Goal: Task Accomplishment & Management: Use online tool/utility

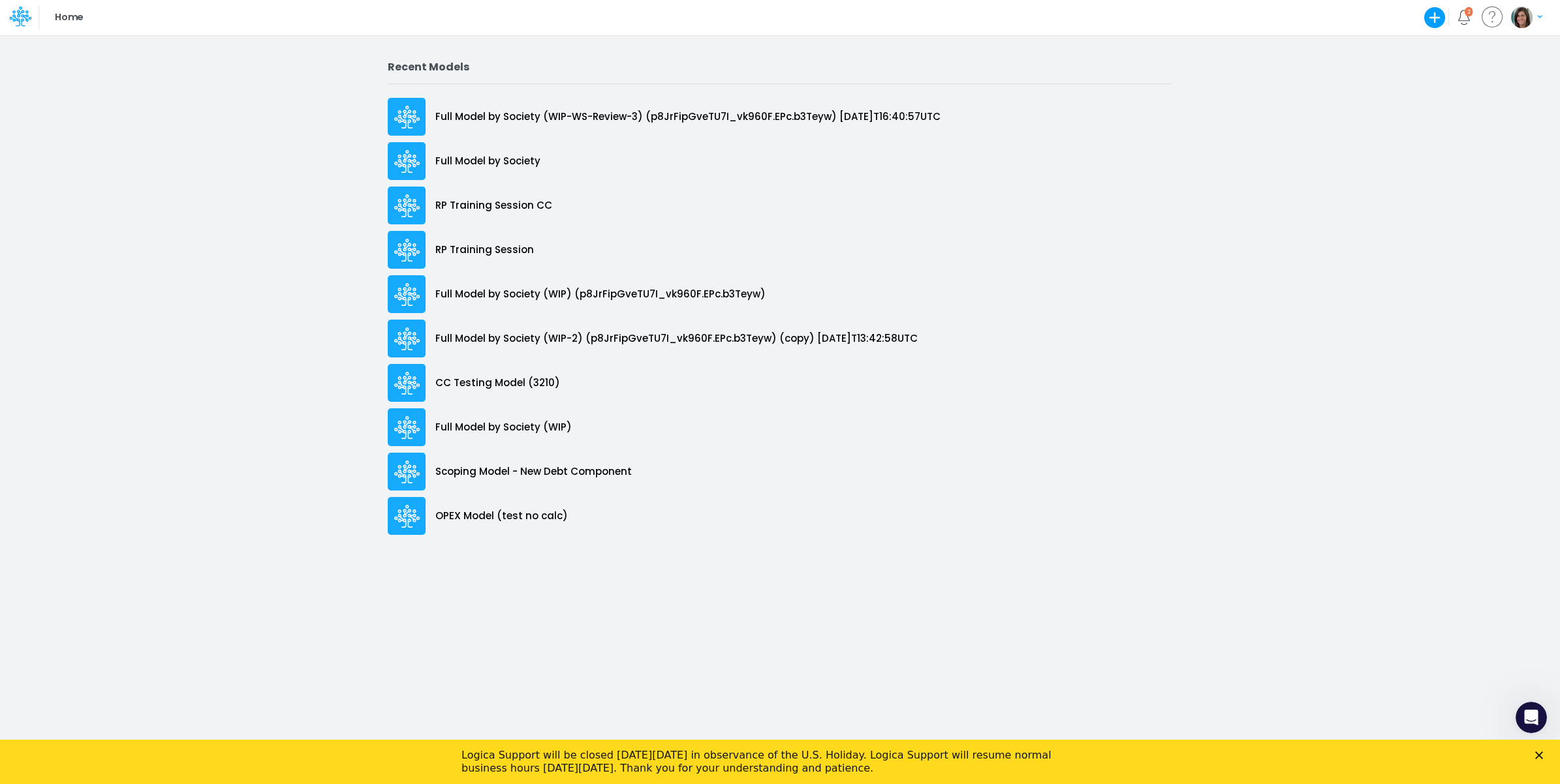
click at [1538, 753] on icon "Close" at bounding box center [1538, 755] width 8 height 8
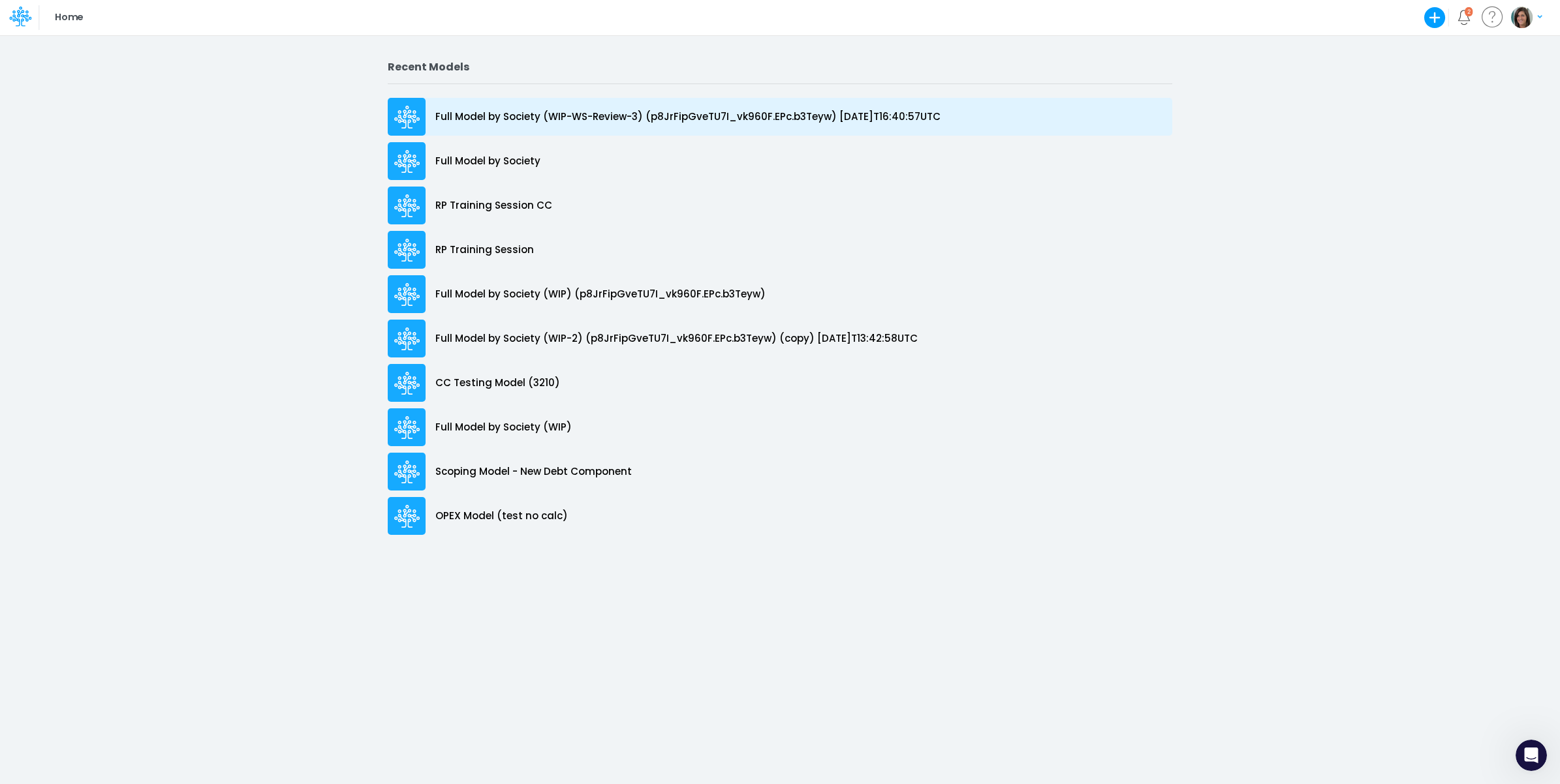
click at [779, 116] on p "Full Model by Society (WIP-WS-Review-3) (p8JrFipGveTU7I_vk960F.EPc.b3Teyw) [DAT…" at bounding box center [687, 116] width 505 height 15
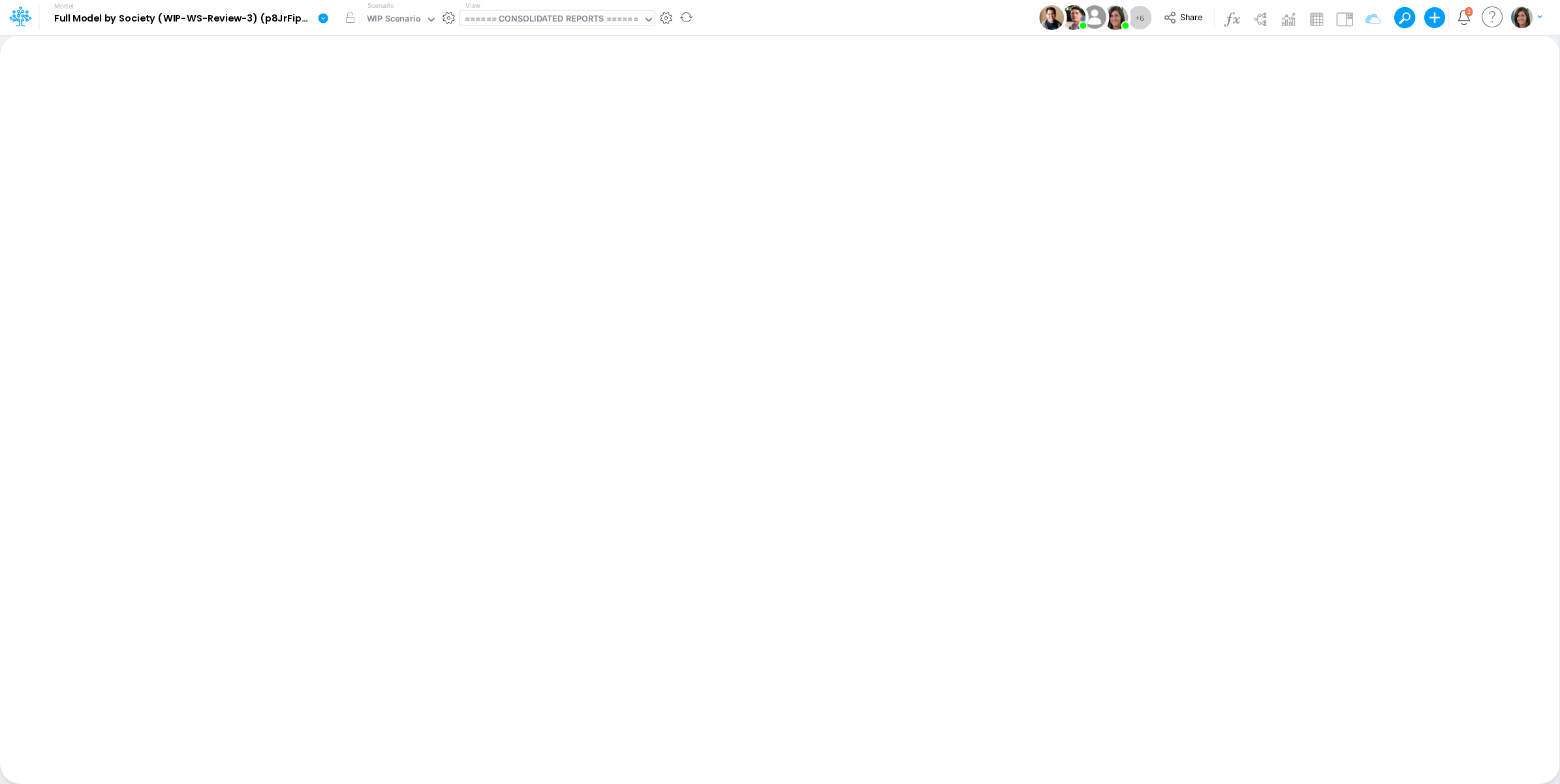
click at [553, 18] on div "====== CONSOLIDATED REPORTS ======" at bounding box center [552, 20] width 174 height 15
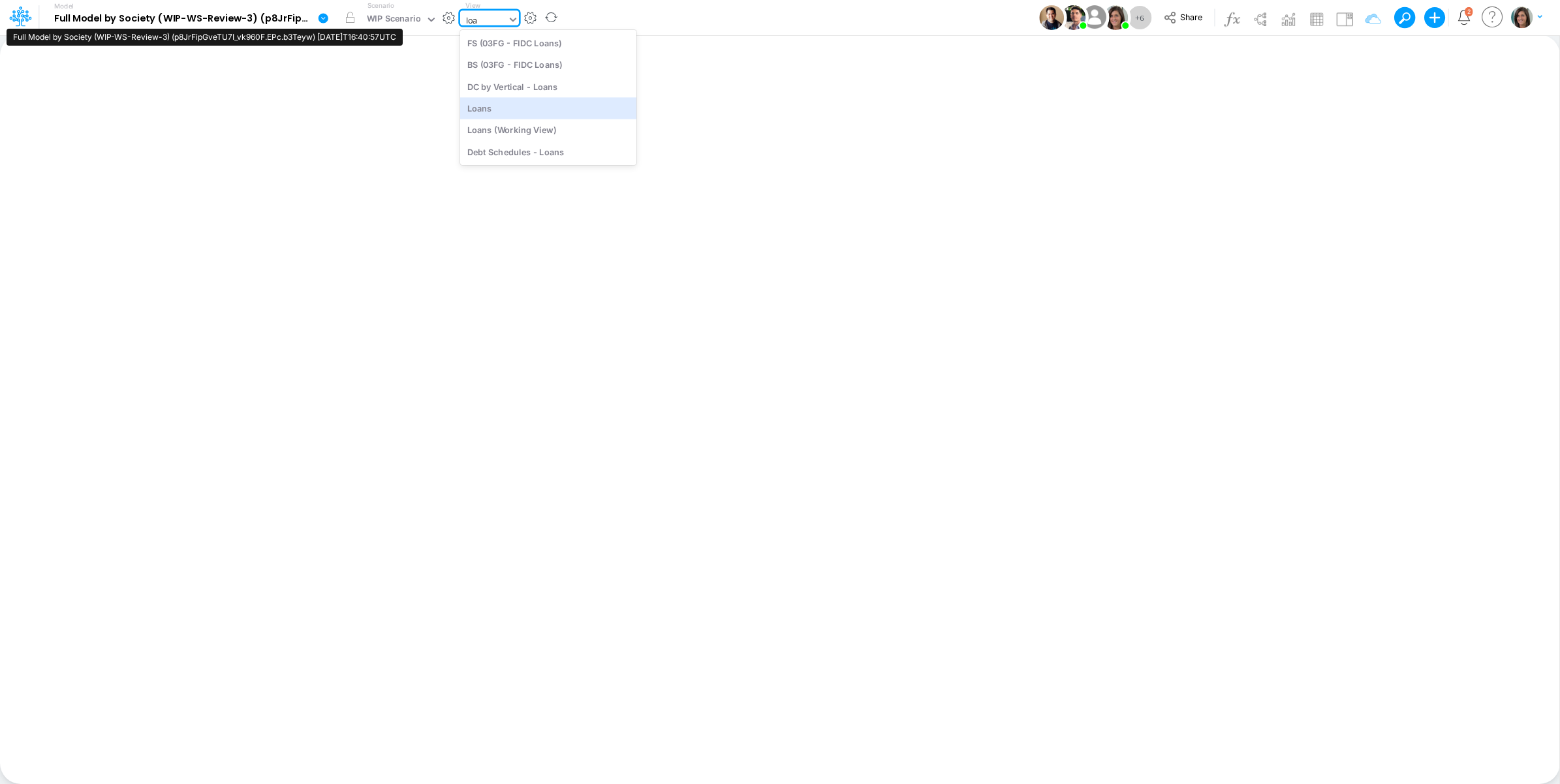
type input "loa"
click at [317, 18] on icon at bounding box center [323, 18] width 12 height 12
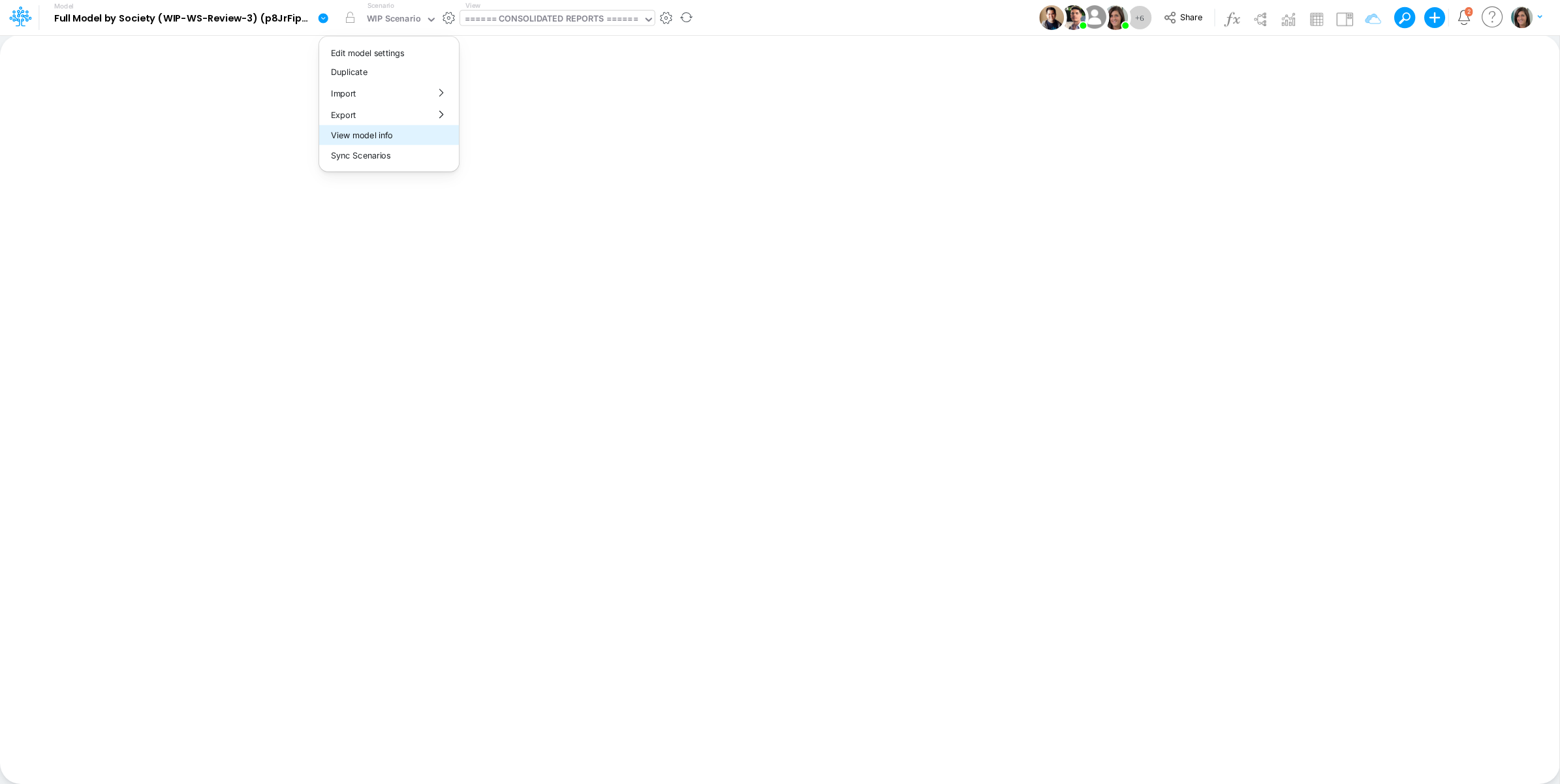
click at [360, 141] on button "View model info" at bounding box center [388, 135] width 139 height 20
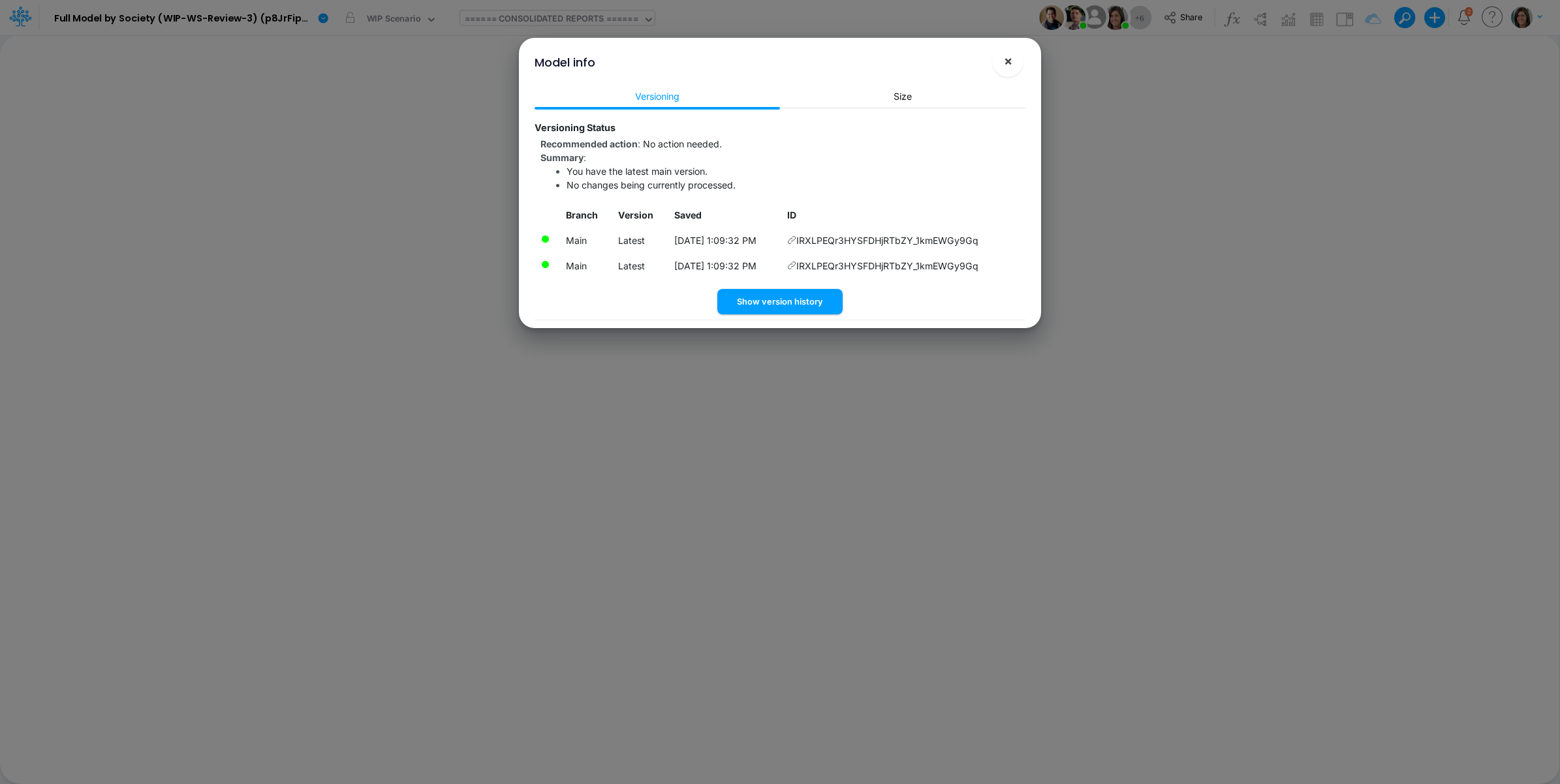
click at [1010, 62] on button "×" at bounding box center [1008, 61] width 32 height 32
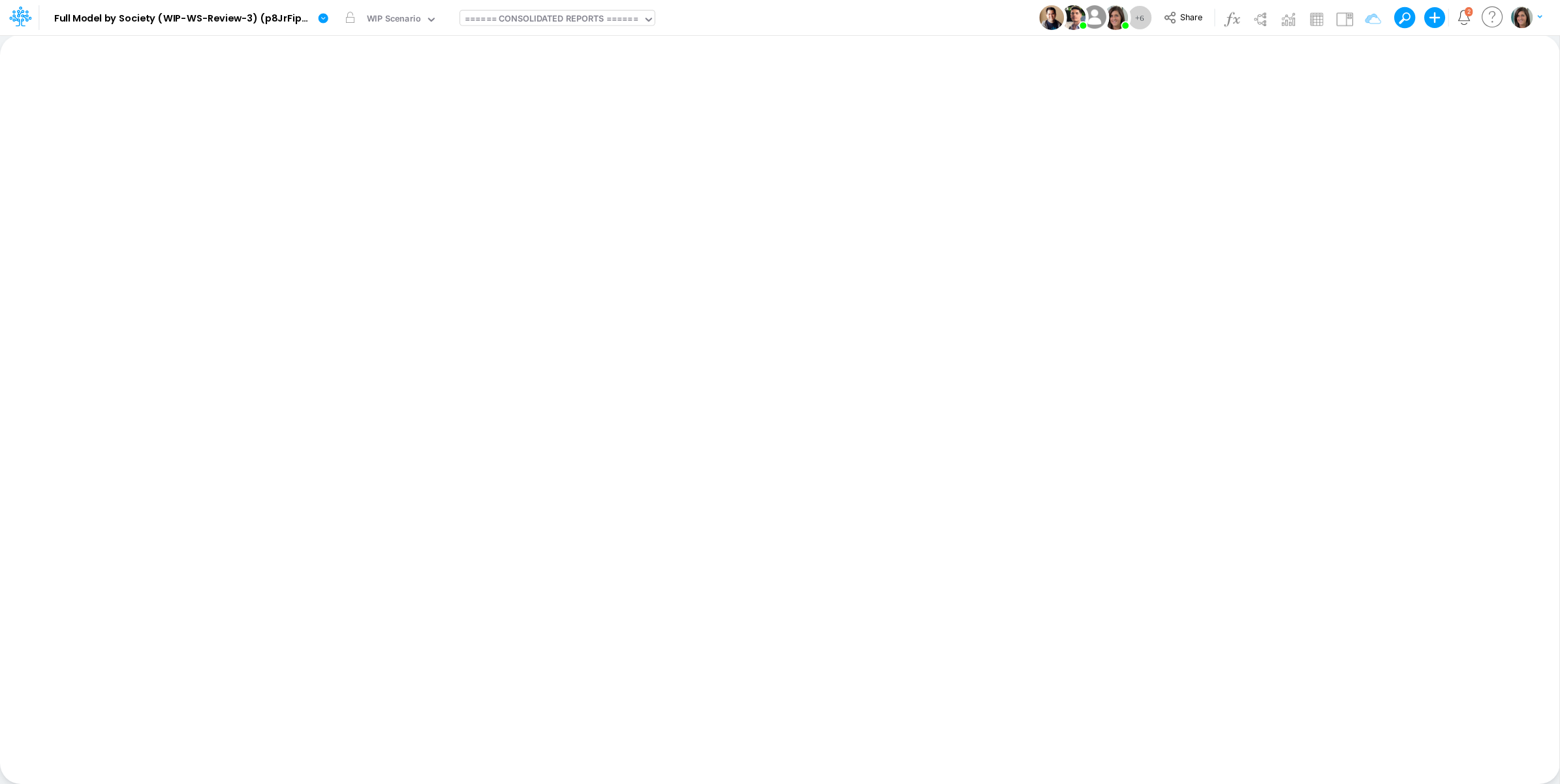
click at [559, 17] on div "====== CONSOLIDATED REPORTS ======" at bounding box center [552, 20] width 174 height 15
type input "loans"
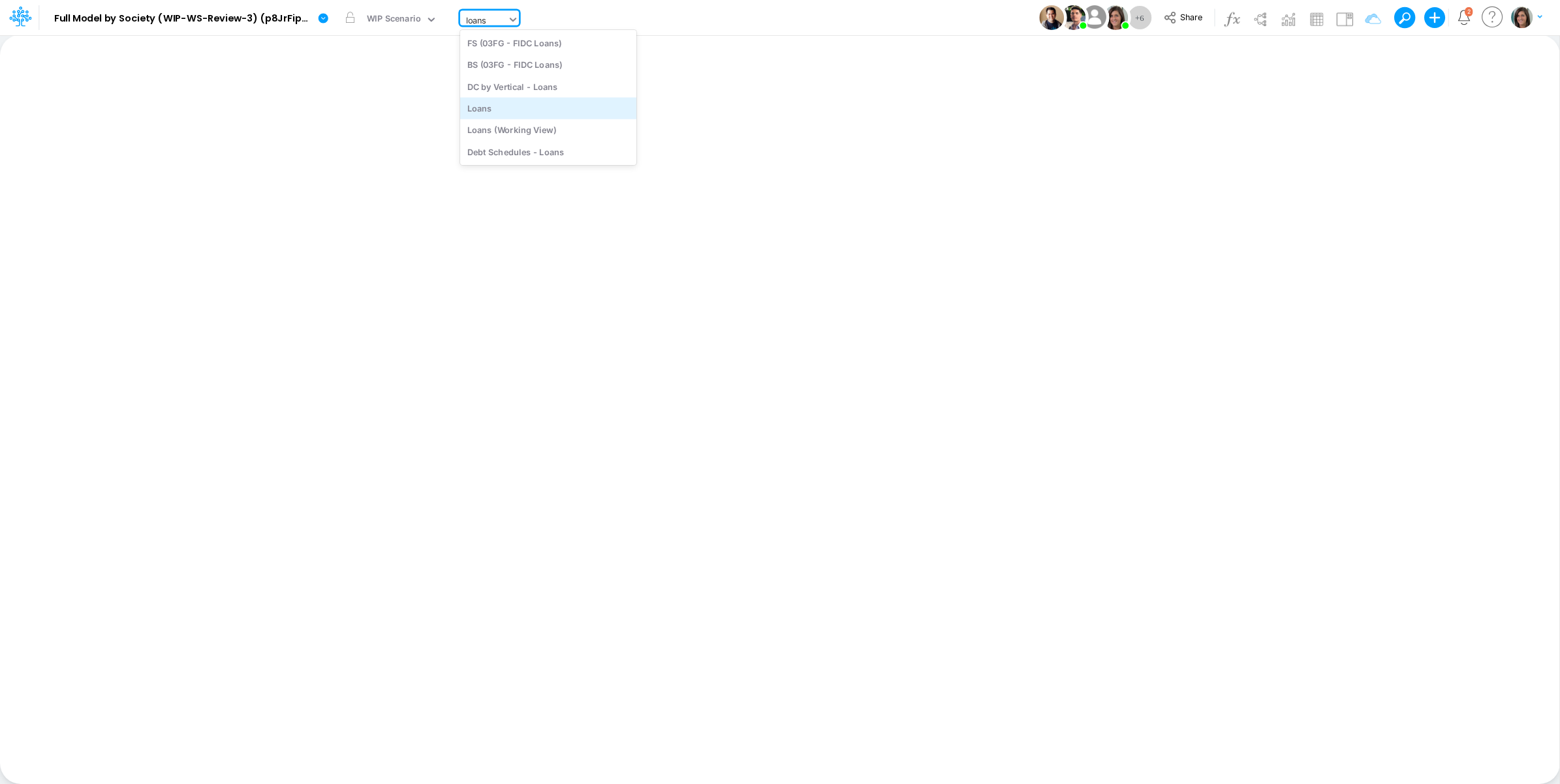
click at [487, 116] on div "Loans" at bounding box center [548, 108] width 176 height 22
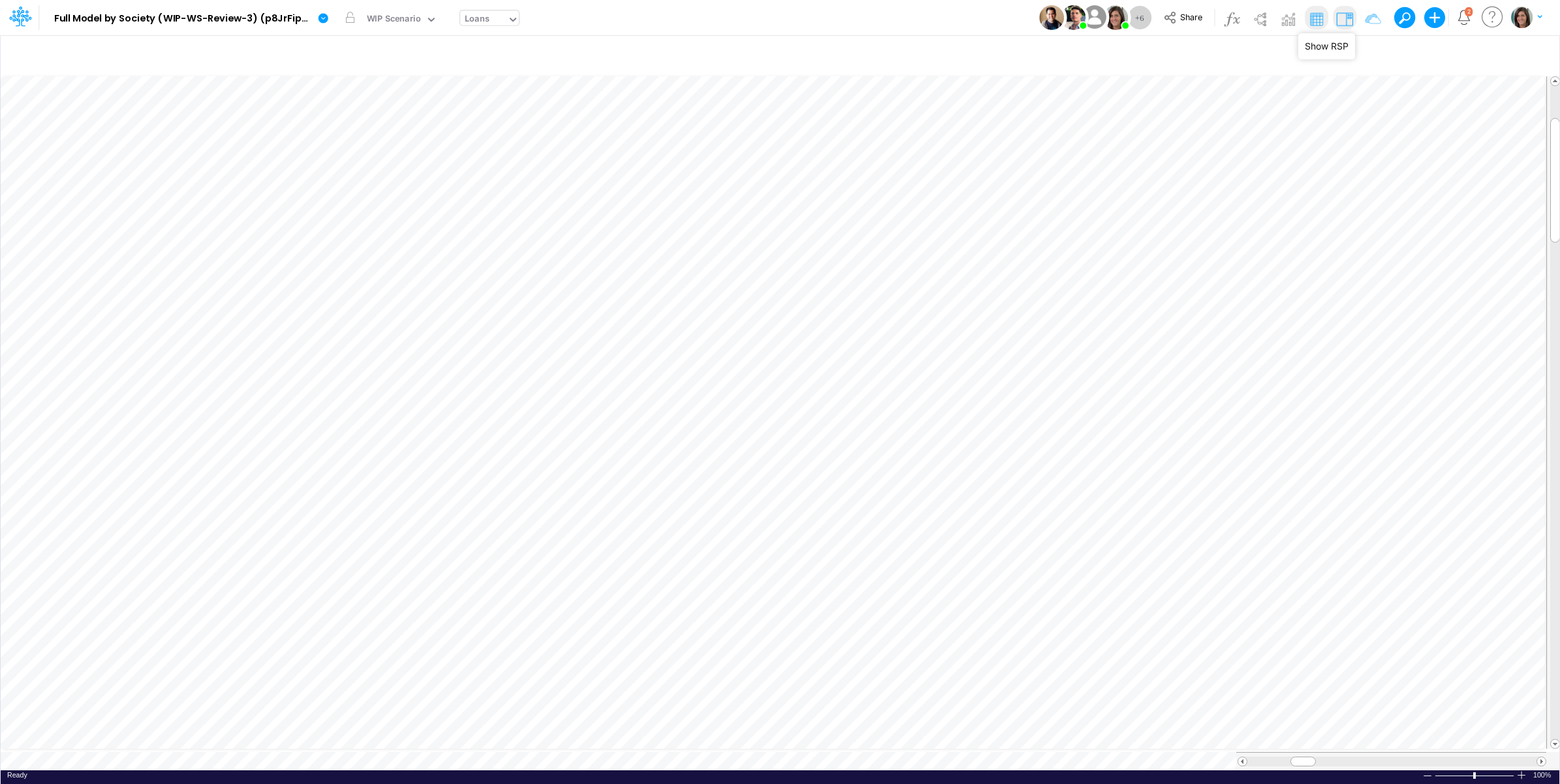
click at [1342, 18] on img at bounding box center [1345, 19] width 21 height 21
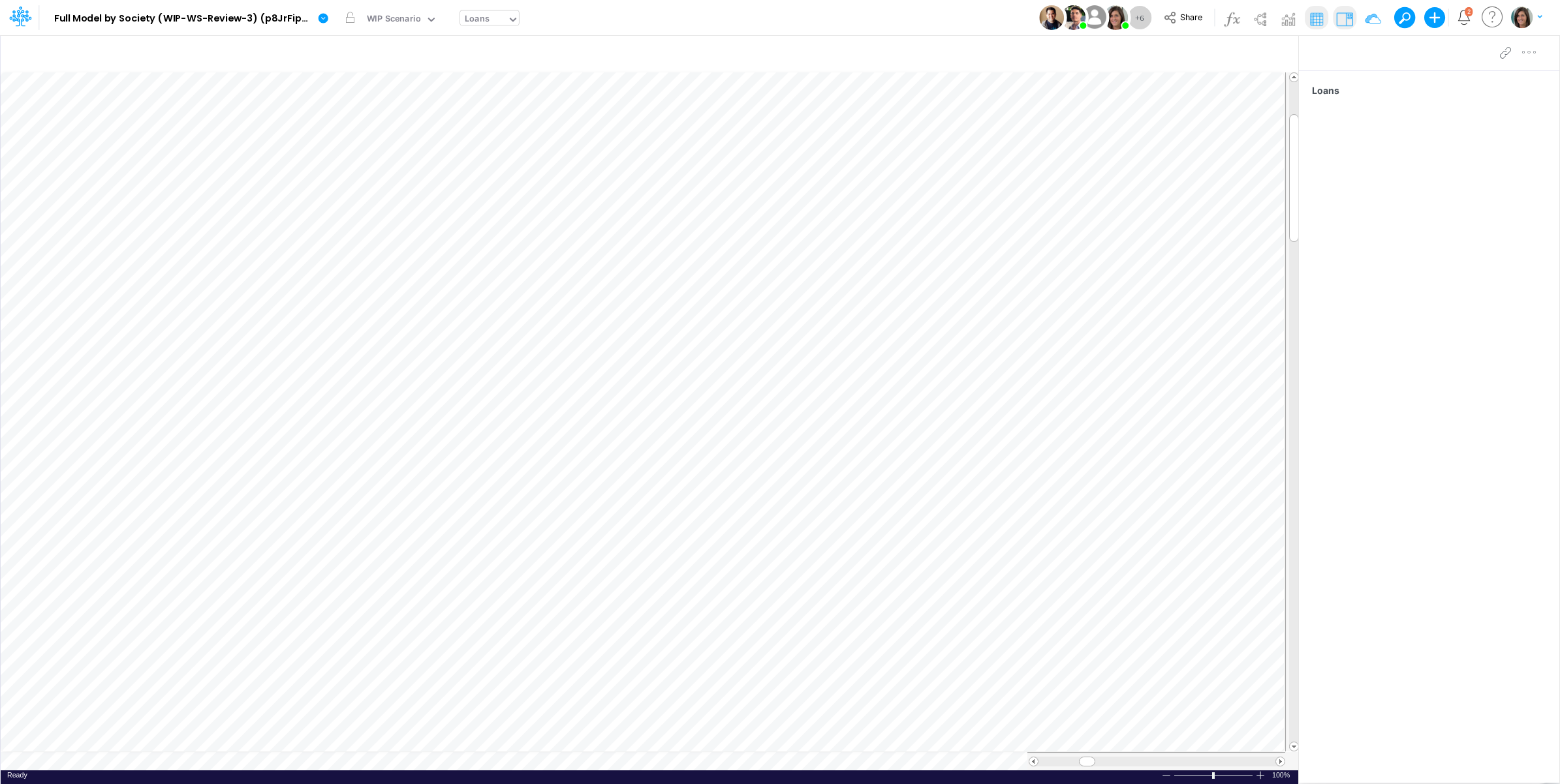
scroll to position [0, 1]
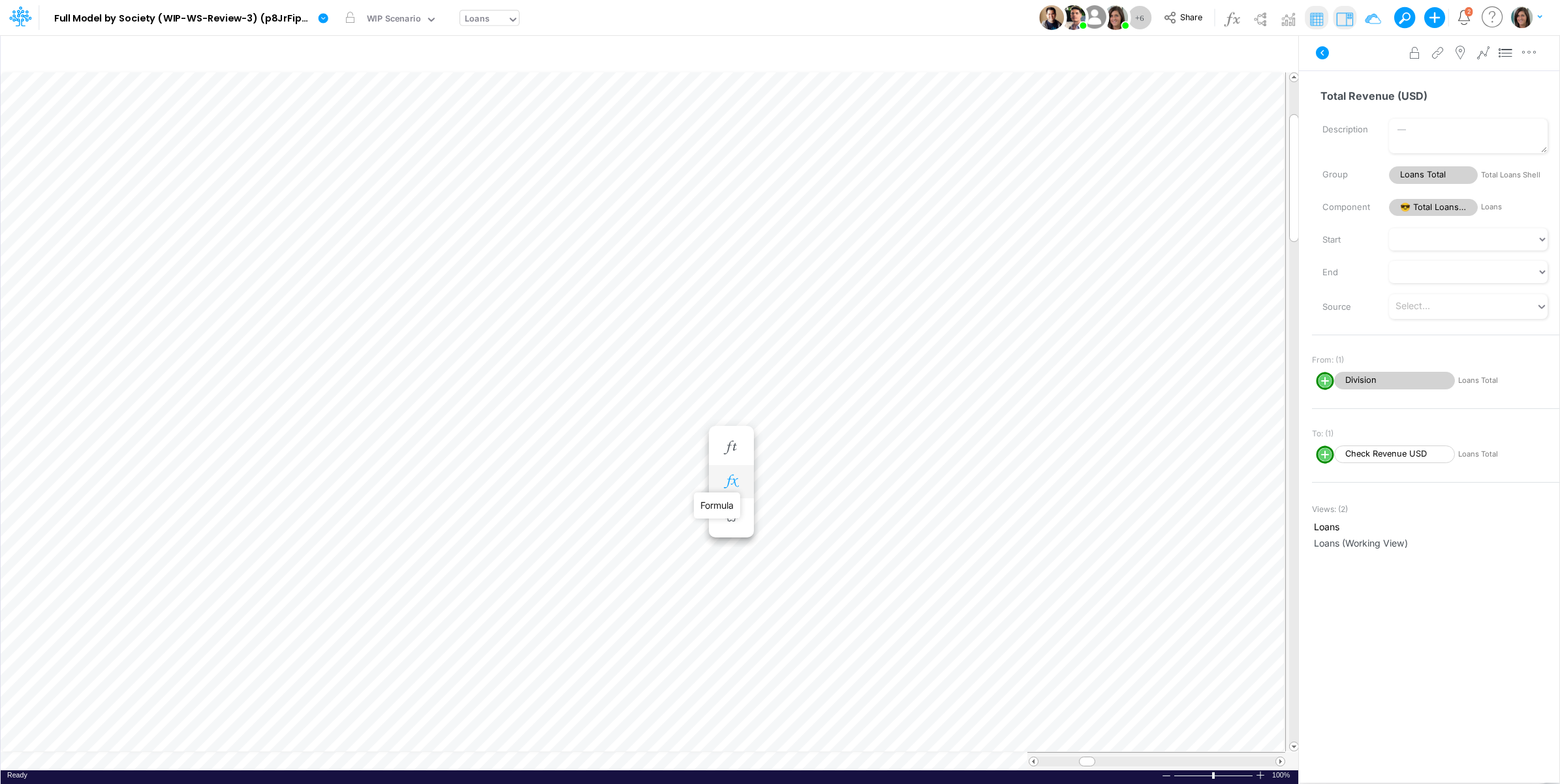
click at [731, 476] on icon "button" at bounding box center [731, 482] width 20 height 14
click at [842, 518] on span "Division" at bounding box center [853, 516] width 121 height 16
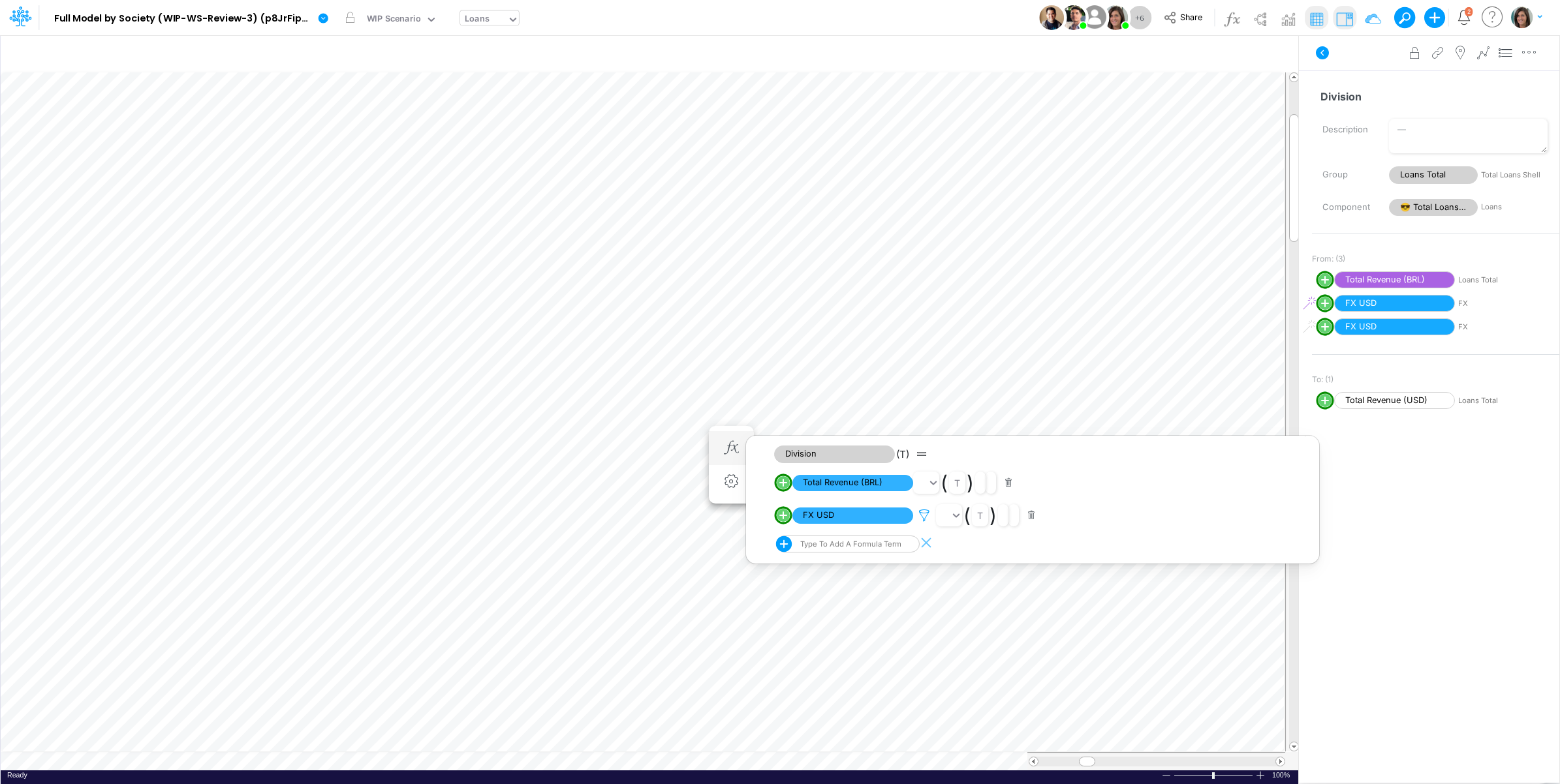
click at [931, 520] on icon at bounding box center [924, 516] width 20 height 14
click at [674, 289] on div at bounding box center [780, 395] width 1560 height 778
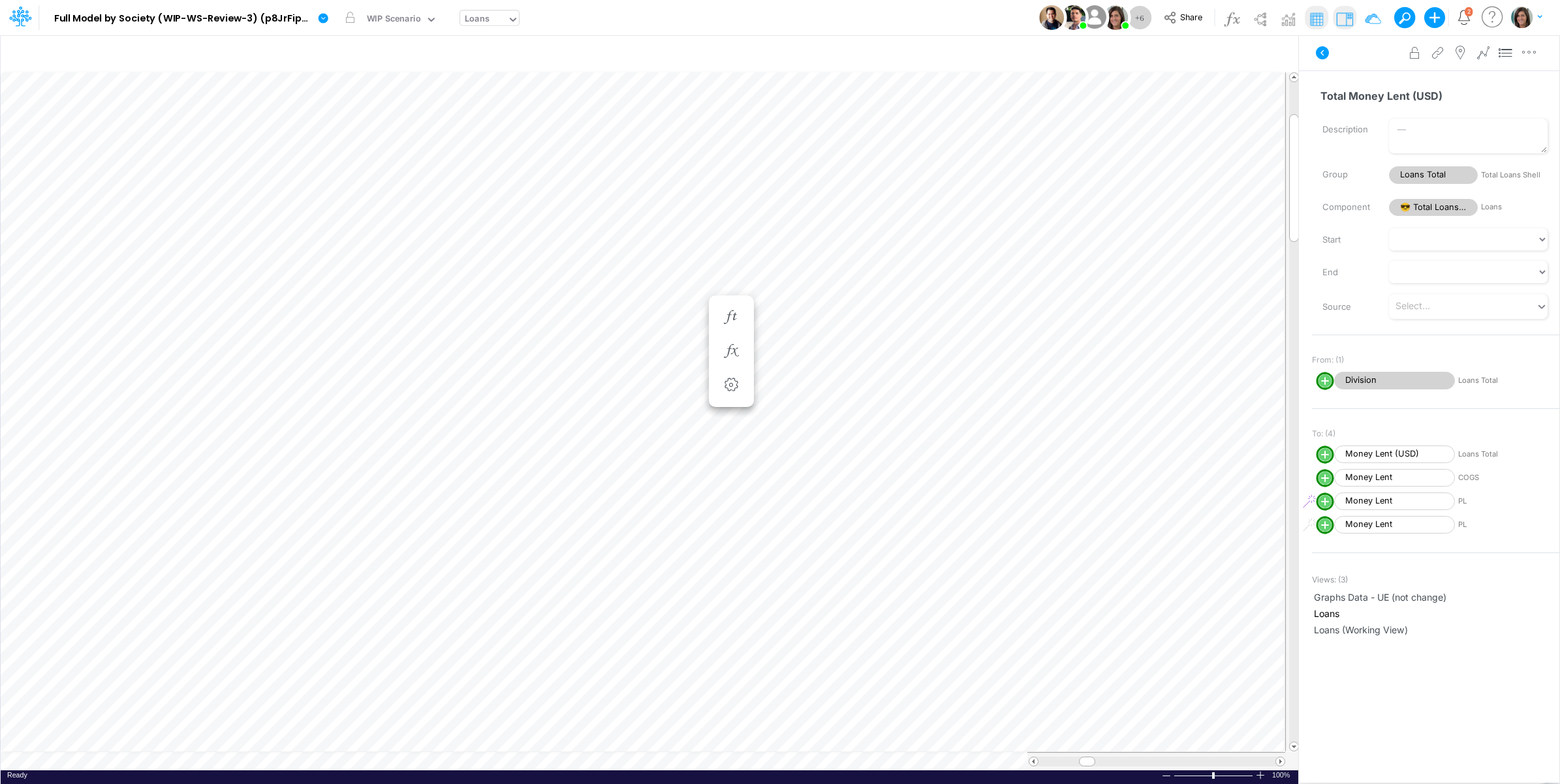
scroll to position [0, 1]
click at [739, 480] on icon "button" at bounding box center [731, 482] width 20 height 14
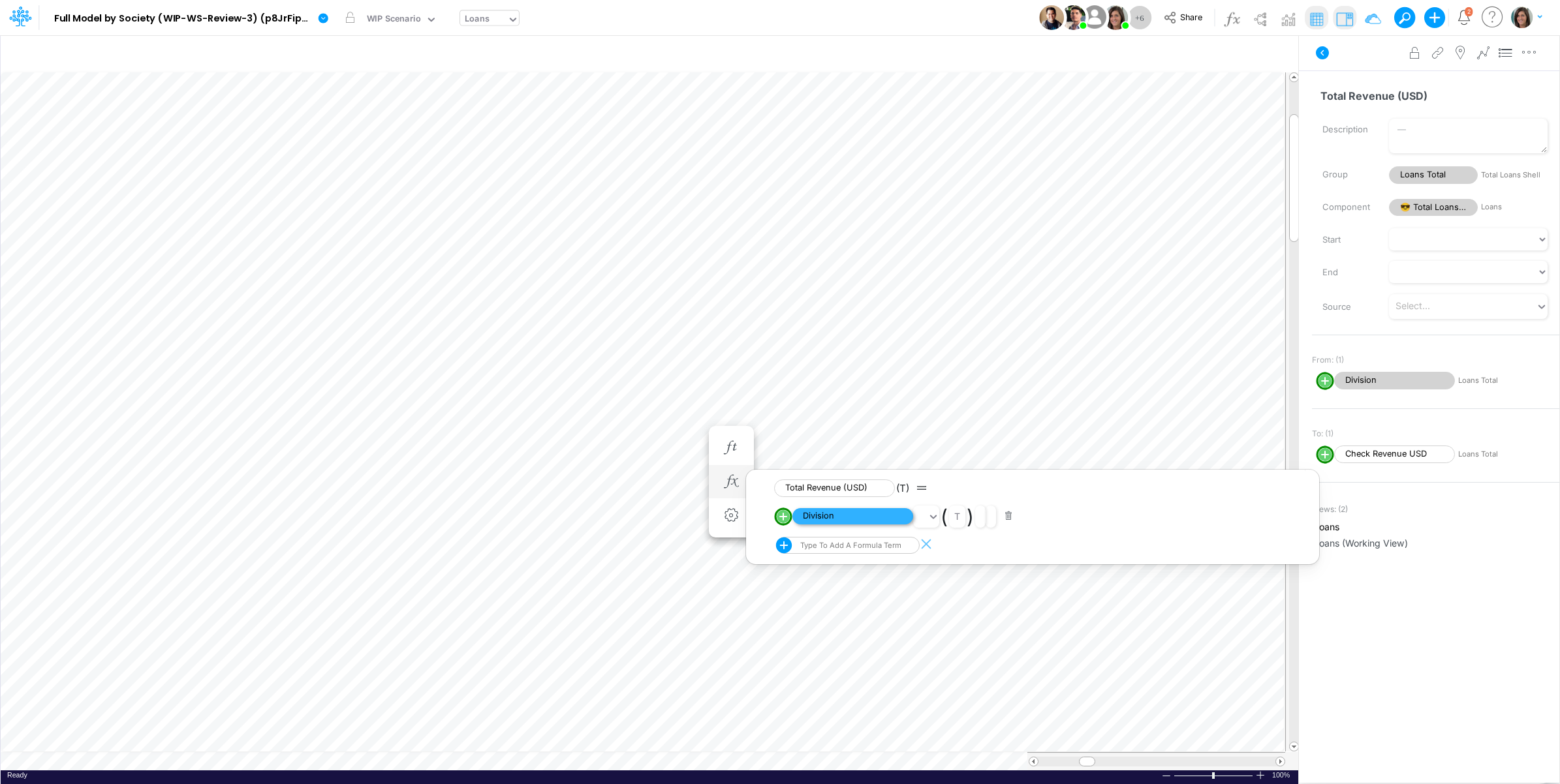
click at [851, 518] on span "Division" at bounding box center [853, 516] width 121 height 16
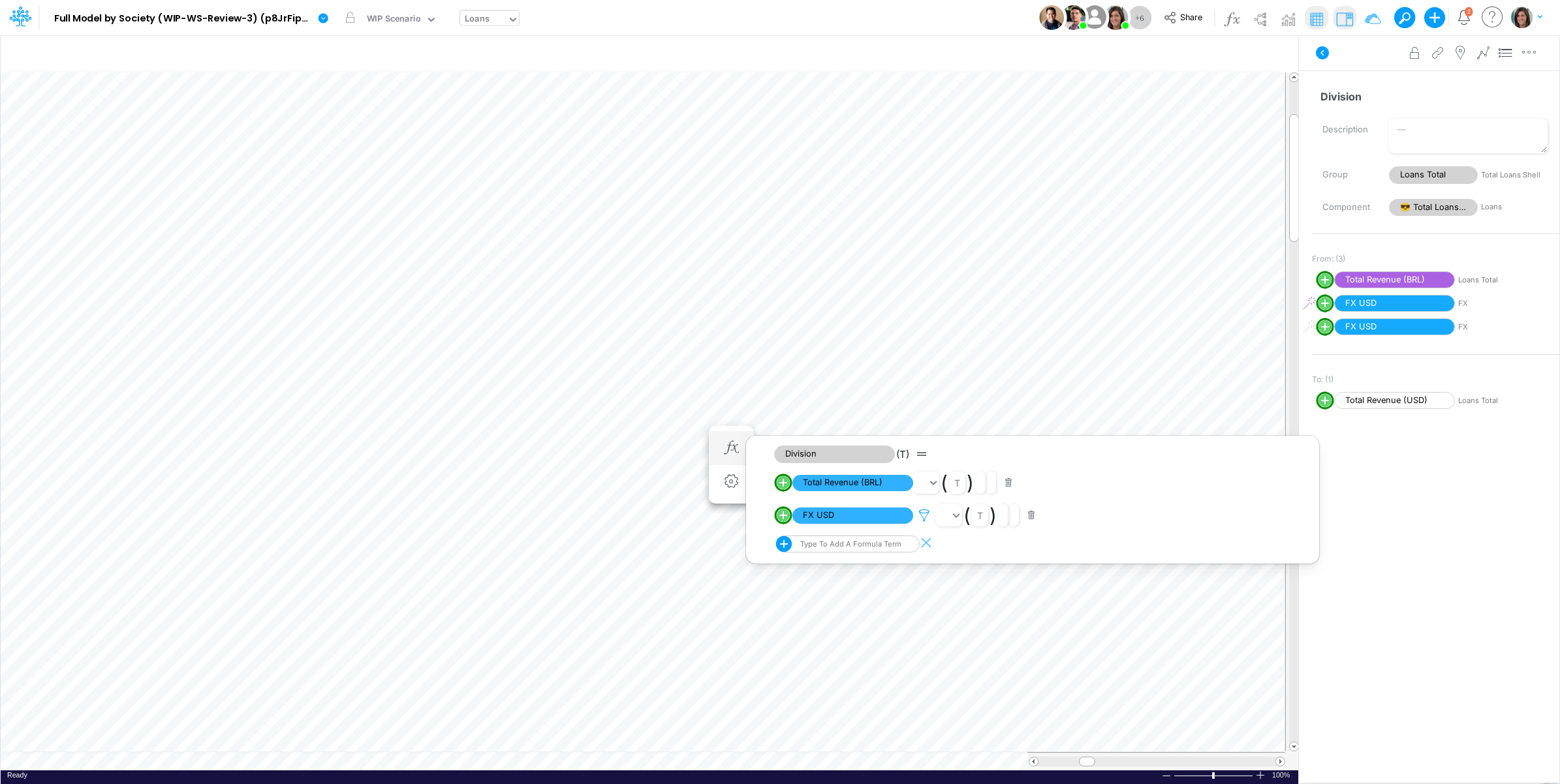
click at [925, 520] on icon at bounding box center [924, 516] width 20 height 14
click at [925, 520] on div at bounding box center [780, 395] width 1560 height 778
click at [1393, 299] on span "FX USD" at bounding box center [1395, 303] width 121 height 18
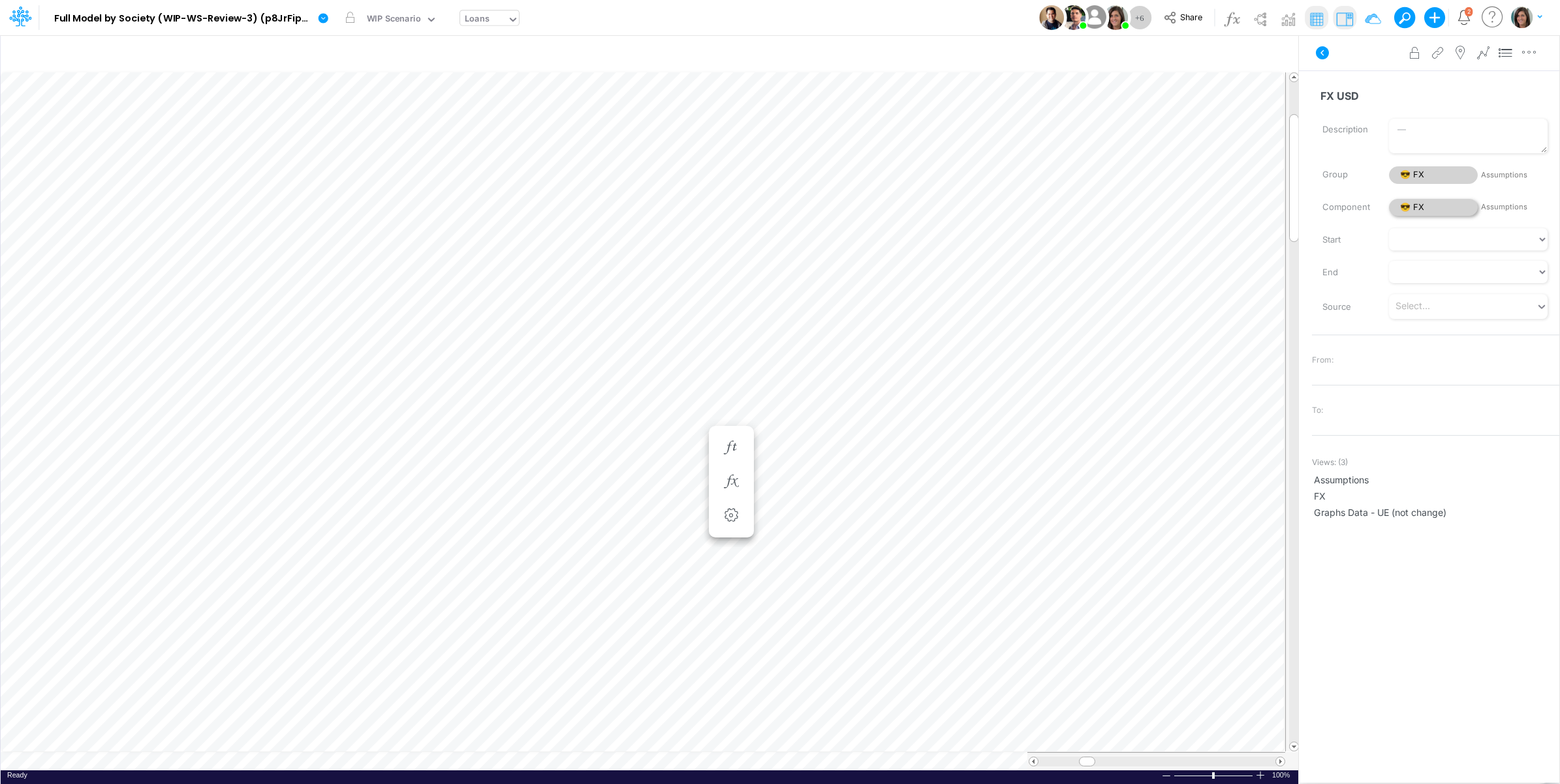
click at [1434, 206] on span "😎 FX" at bounding box center [1433, 207] width 89 height 18
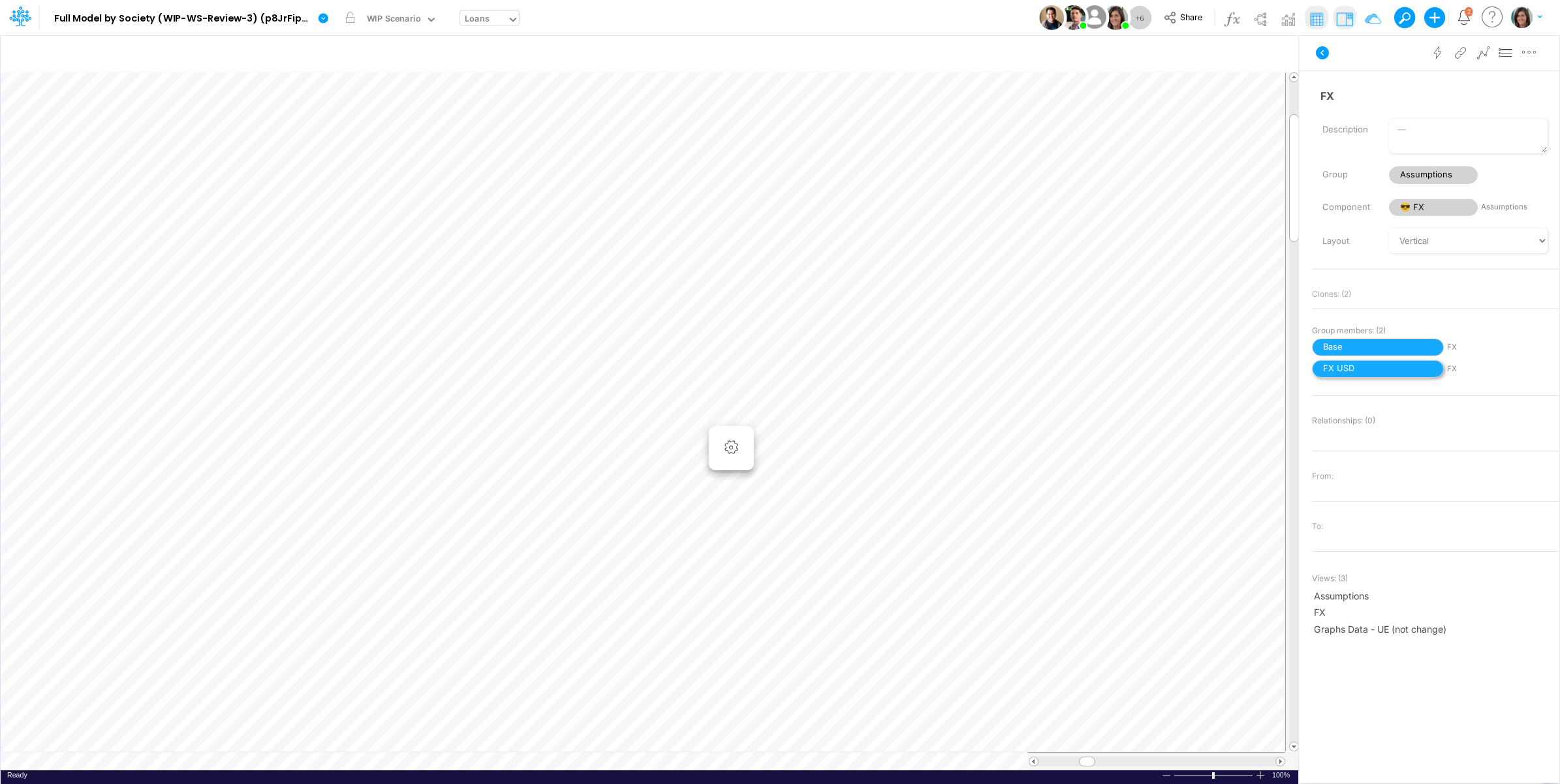
click at [1387, 373] on span "FX USD" at bounding box center [1378, 369] width 132 height 18
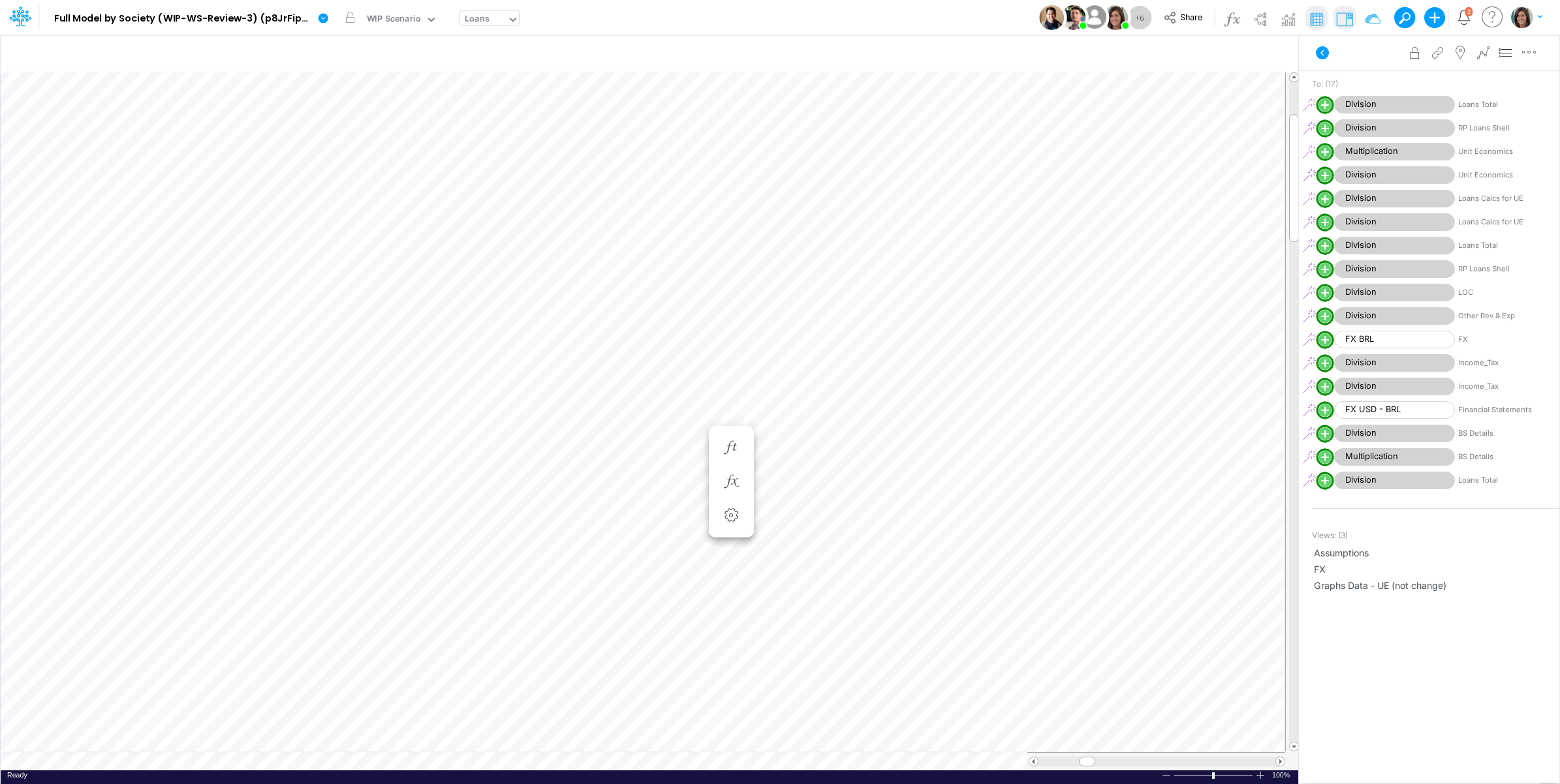
scroll to position [0, 1]
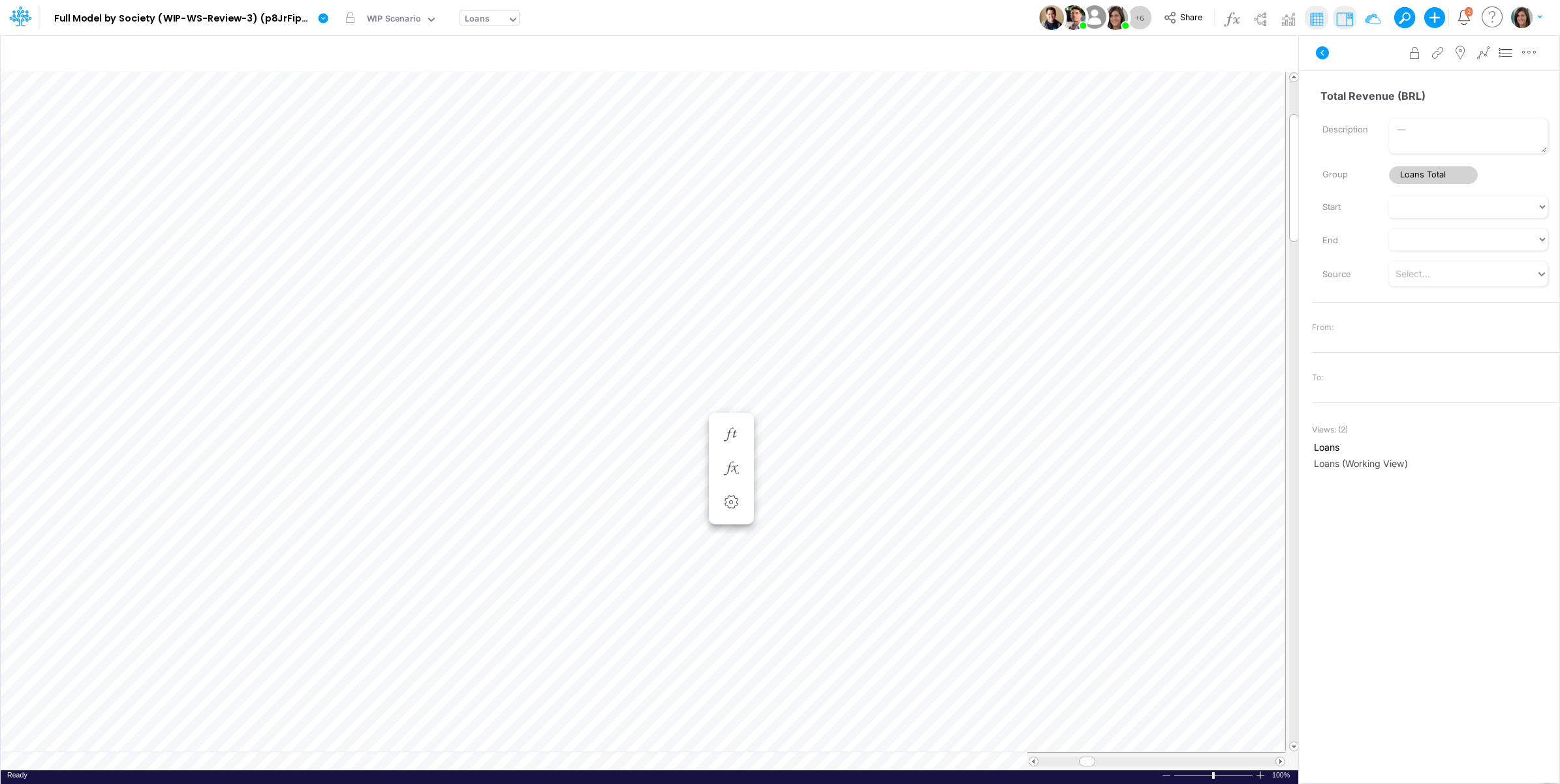
scroll to position [0, 1]
click at [745, 487] on li at bounding box center [731, 482] width 45 height 34
click at [732, 491] on button "button" at bounding box center [731, 482] width 24 height 26
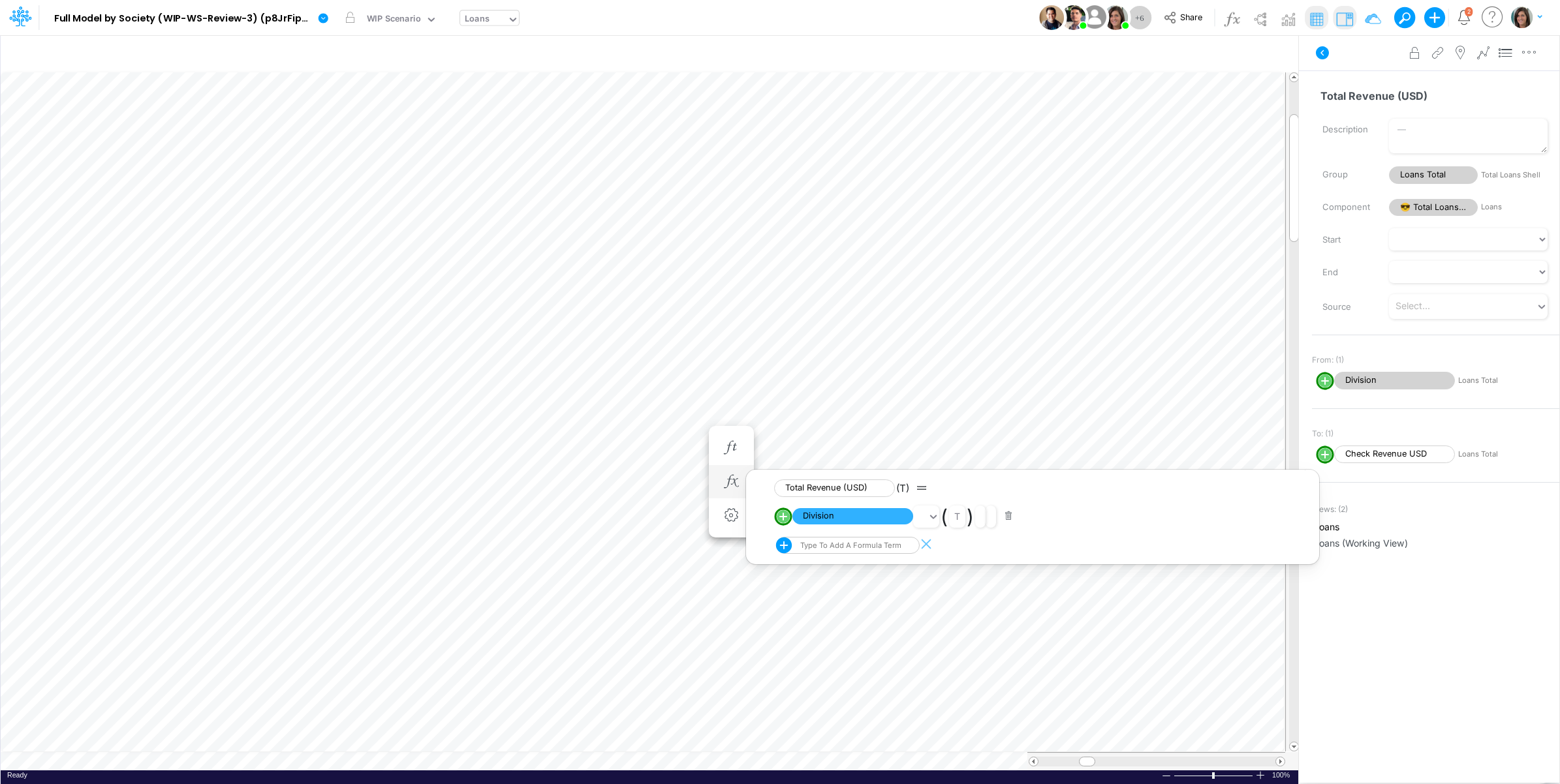
click at [831, 514] on span "Division" at bounding box center [853, 516] width 121 height 16
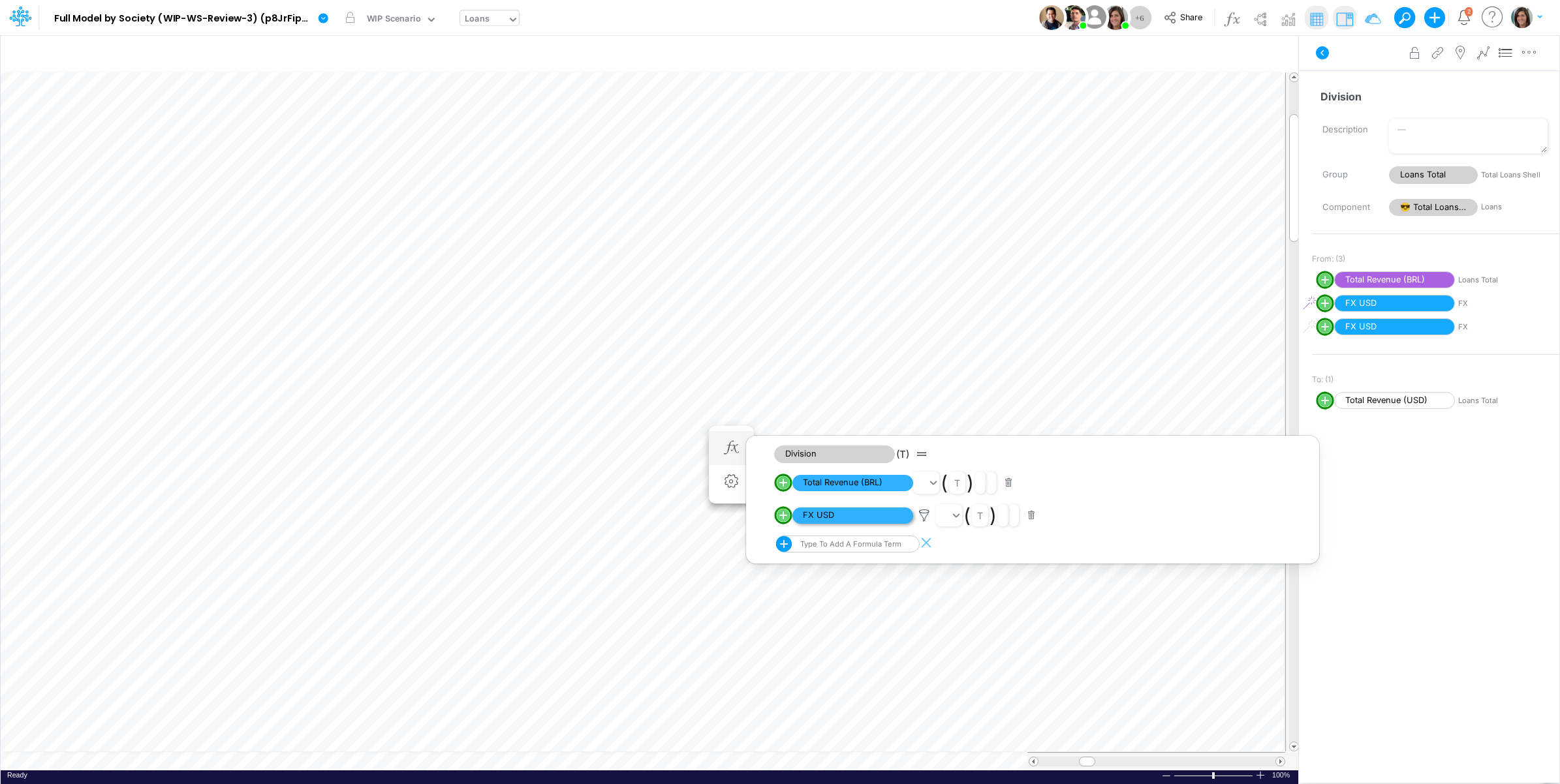
click at [856, 518] on span "FX USD" at bounding box center [853, 516] width 121 height 16
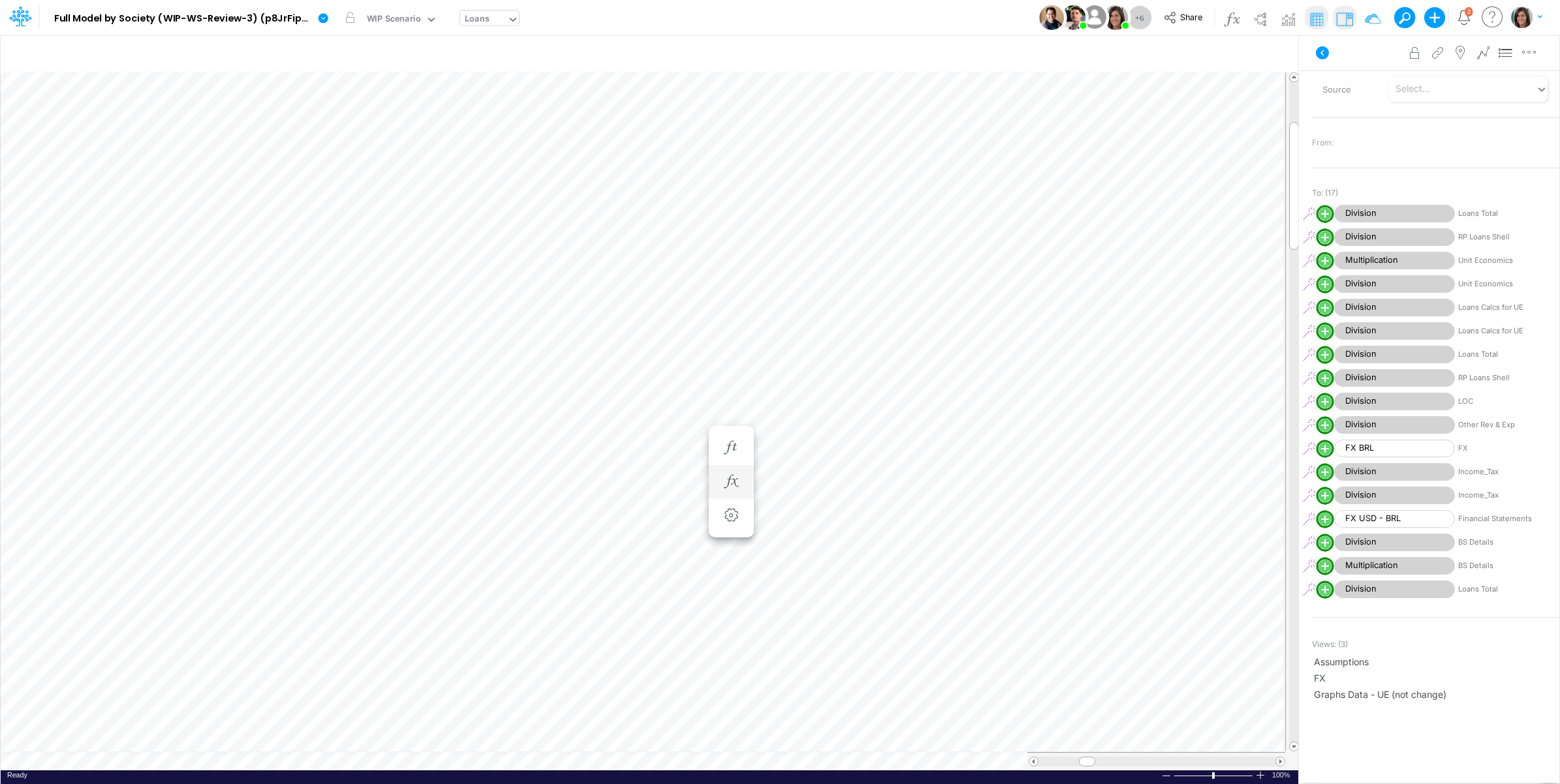
scroll to position [0, 1]
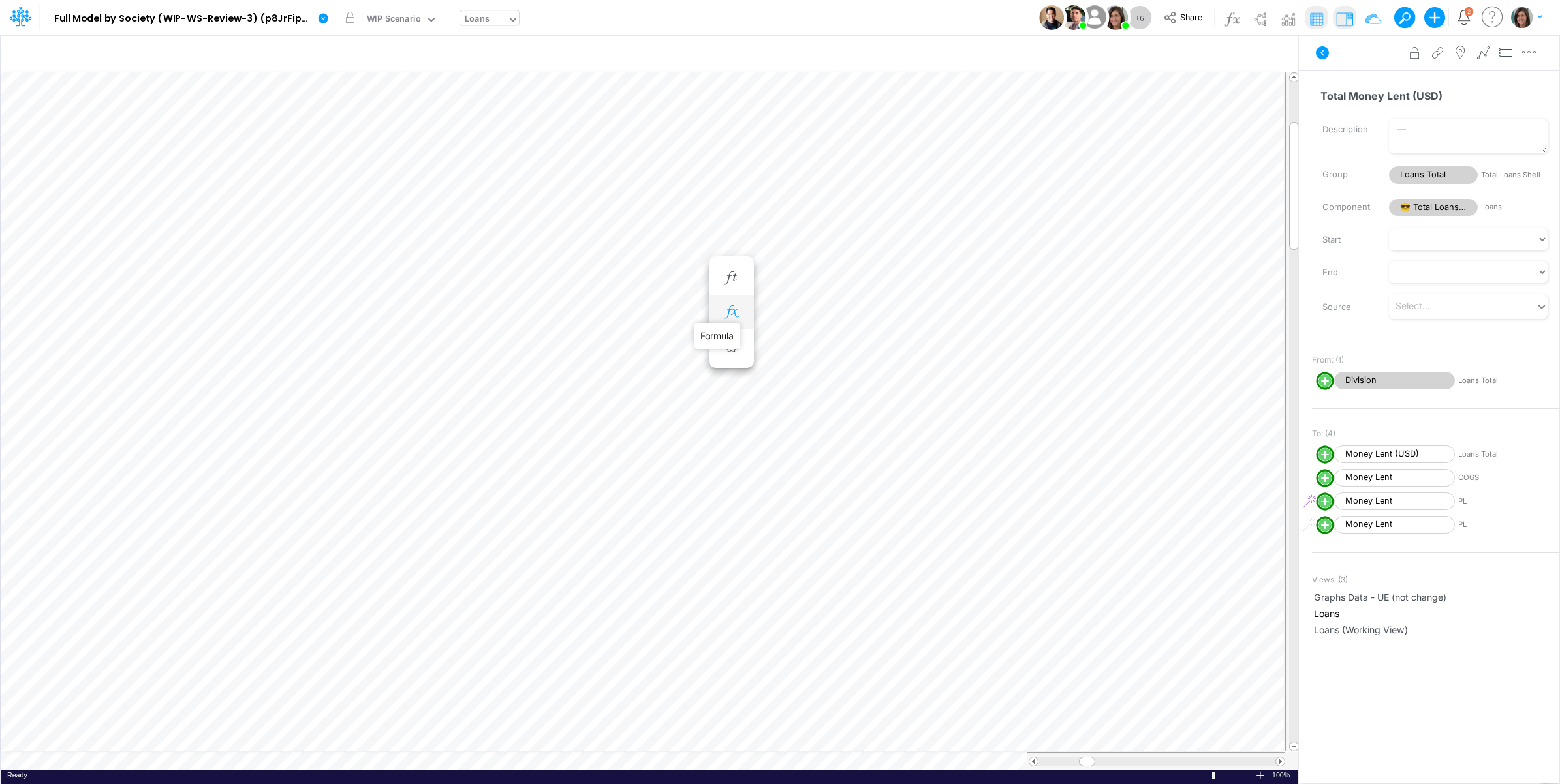
click at [737, 310] on icon "button" at bounding box center [731, 312] width 20 height 14
click at [854, 348] on span "Division" at bounding box center [853, 346] width 121 height 16
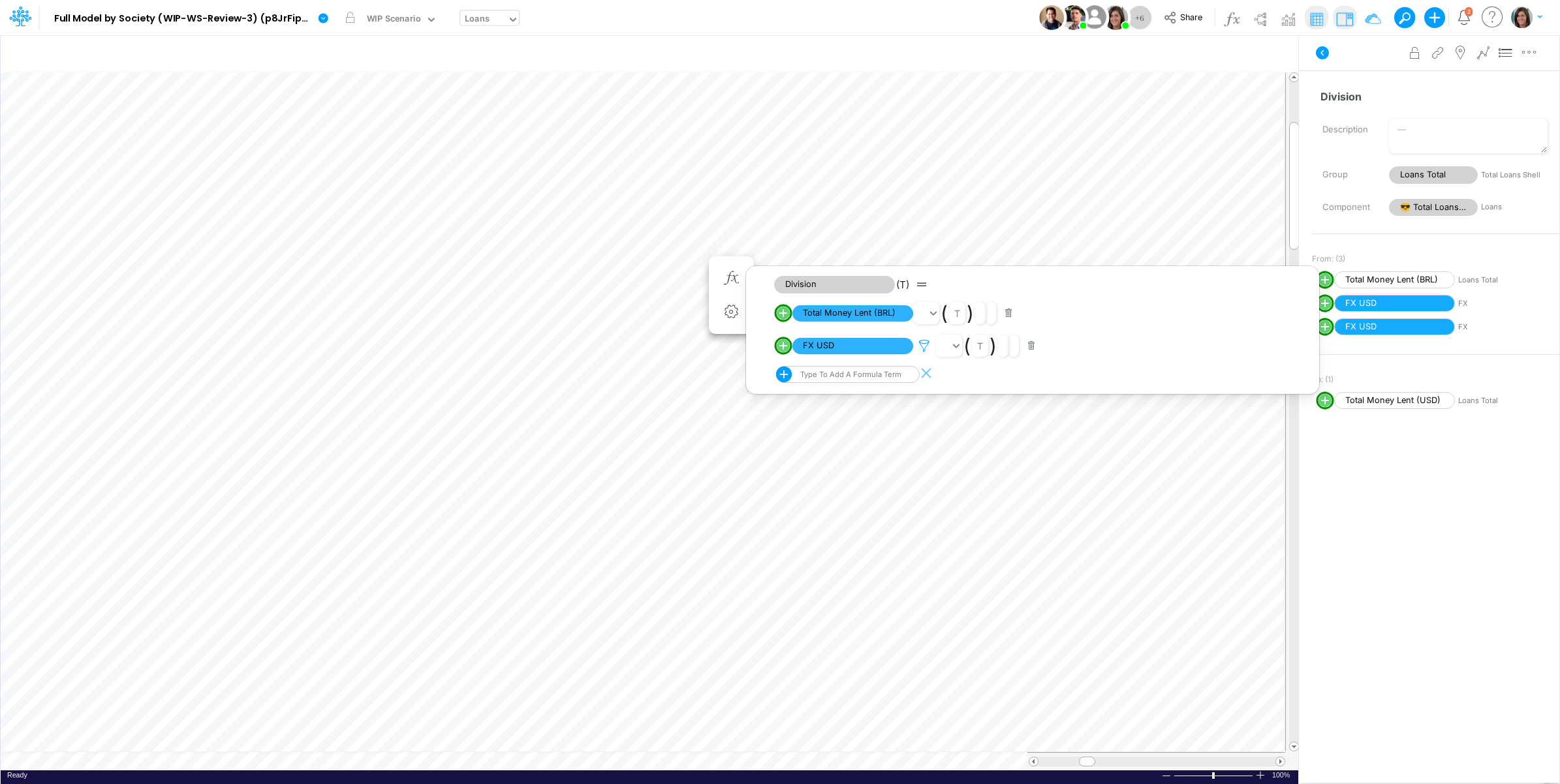
click at [925, 347] on icon at bounding box center [924, 346] width 20 height 14
click at [676, 376] on div at bounding box center [780, 395] width 1560 height 778
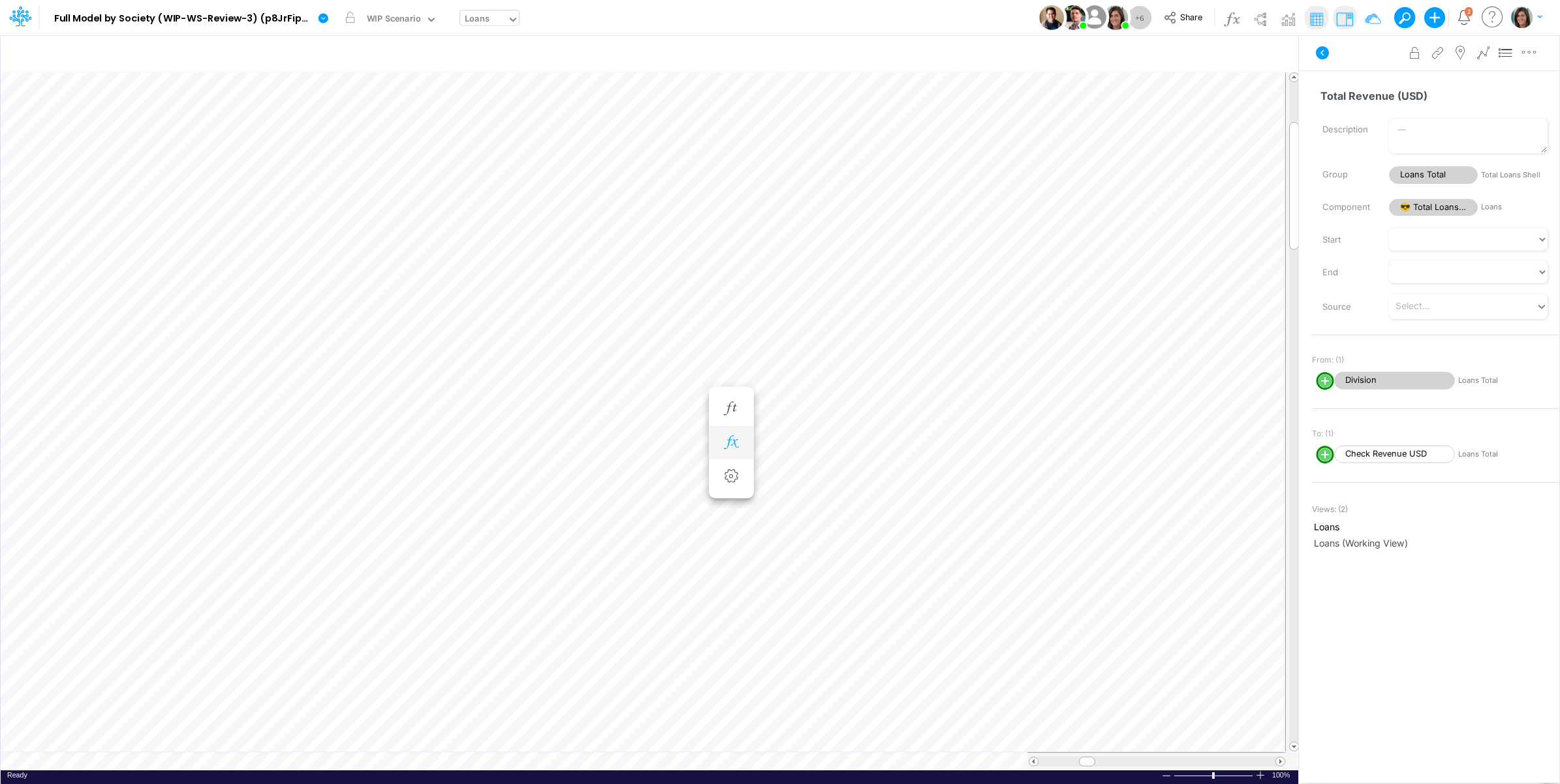
click at [732, 437] on icon "button" at bounding box center [731, 443] width 20 height 14
click at [871, 479] on span "Division" at bounding box center [853, 477] width 121 height 16
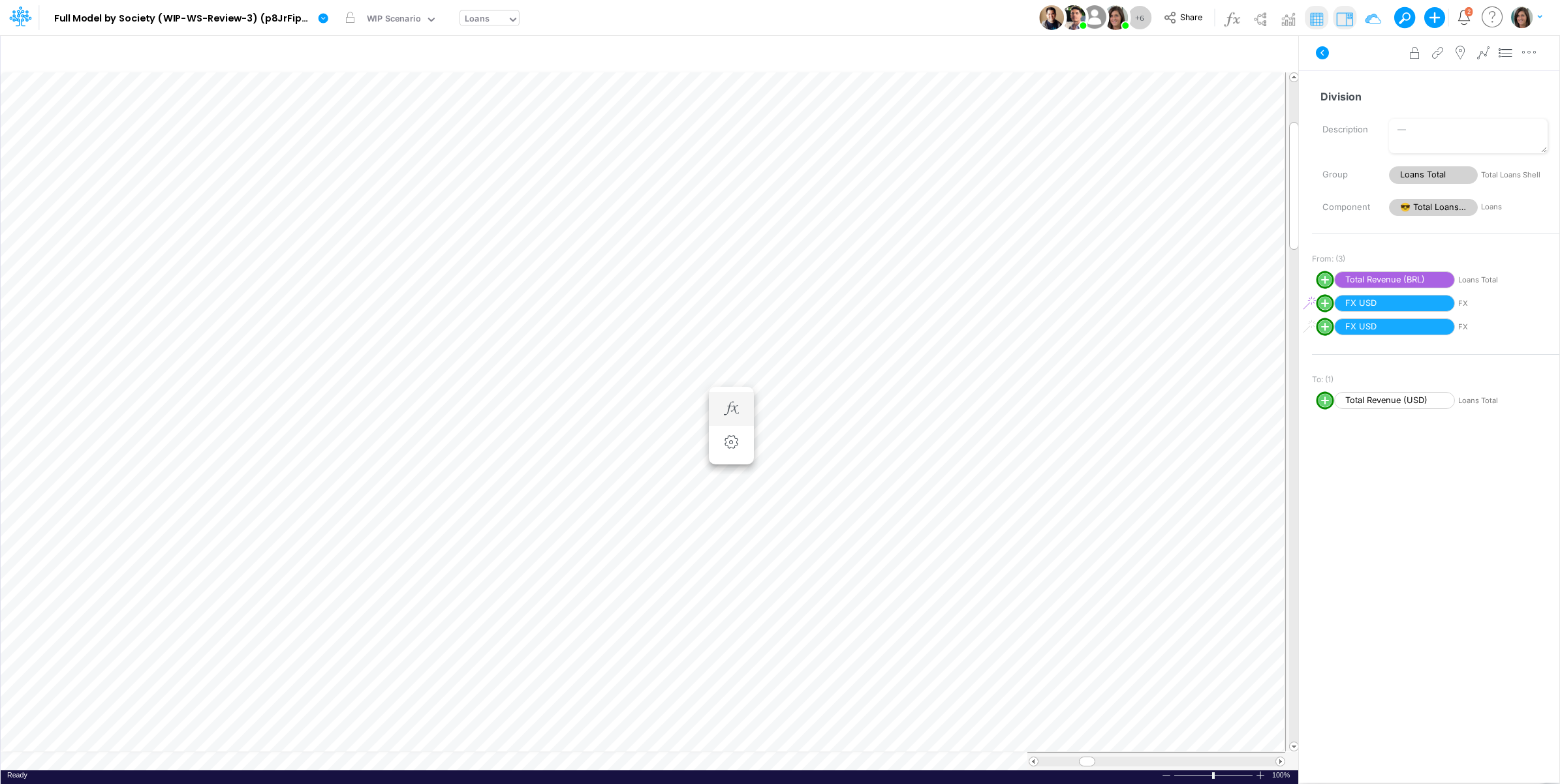
scroll to position [0, 1]
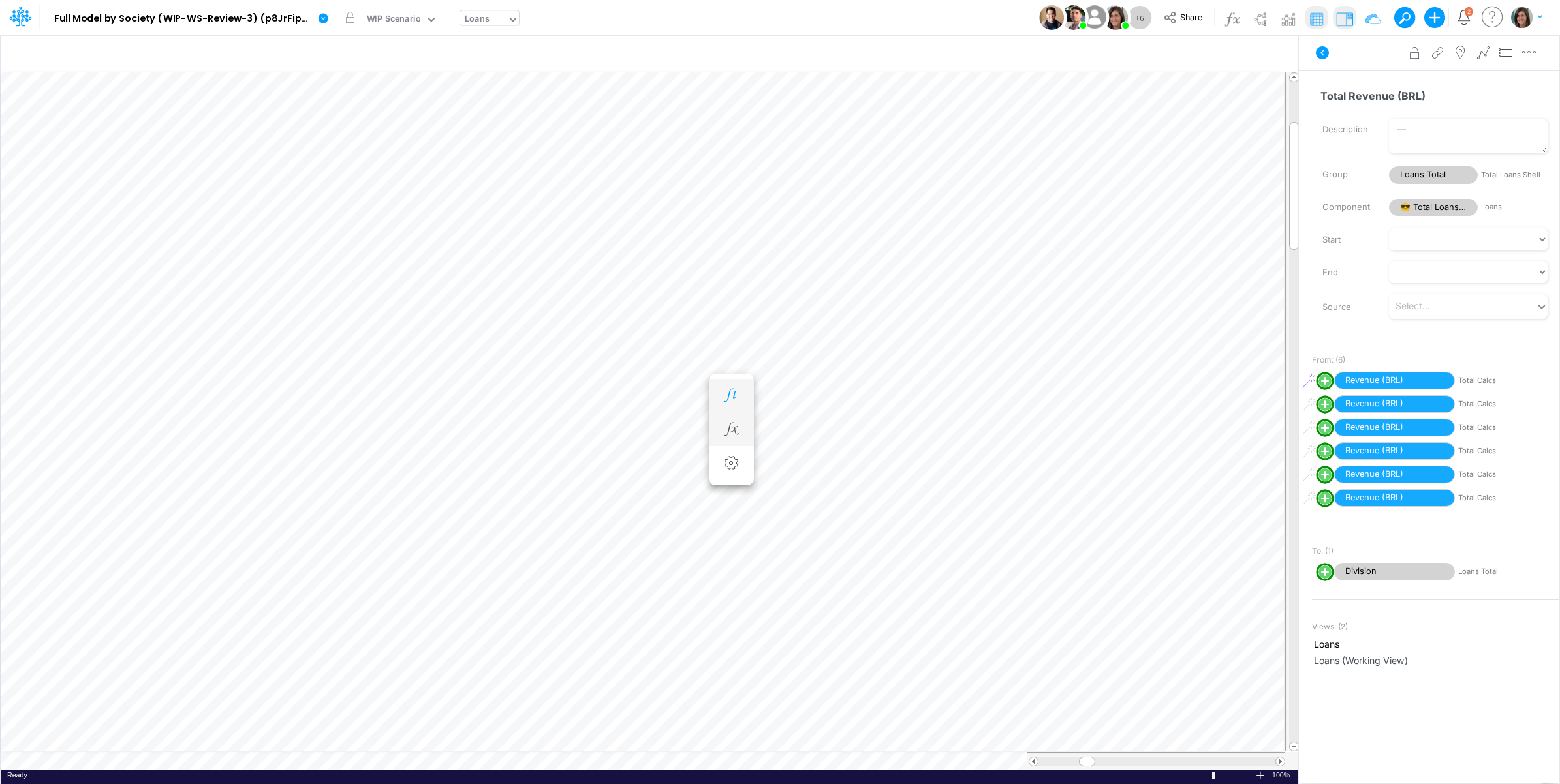
click at [726, 390] on icon "button" at bounding box center [731, 396] width 20 height 14
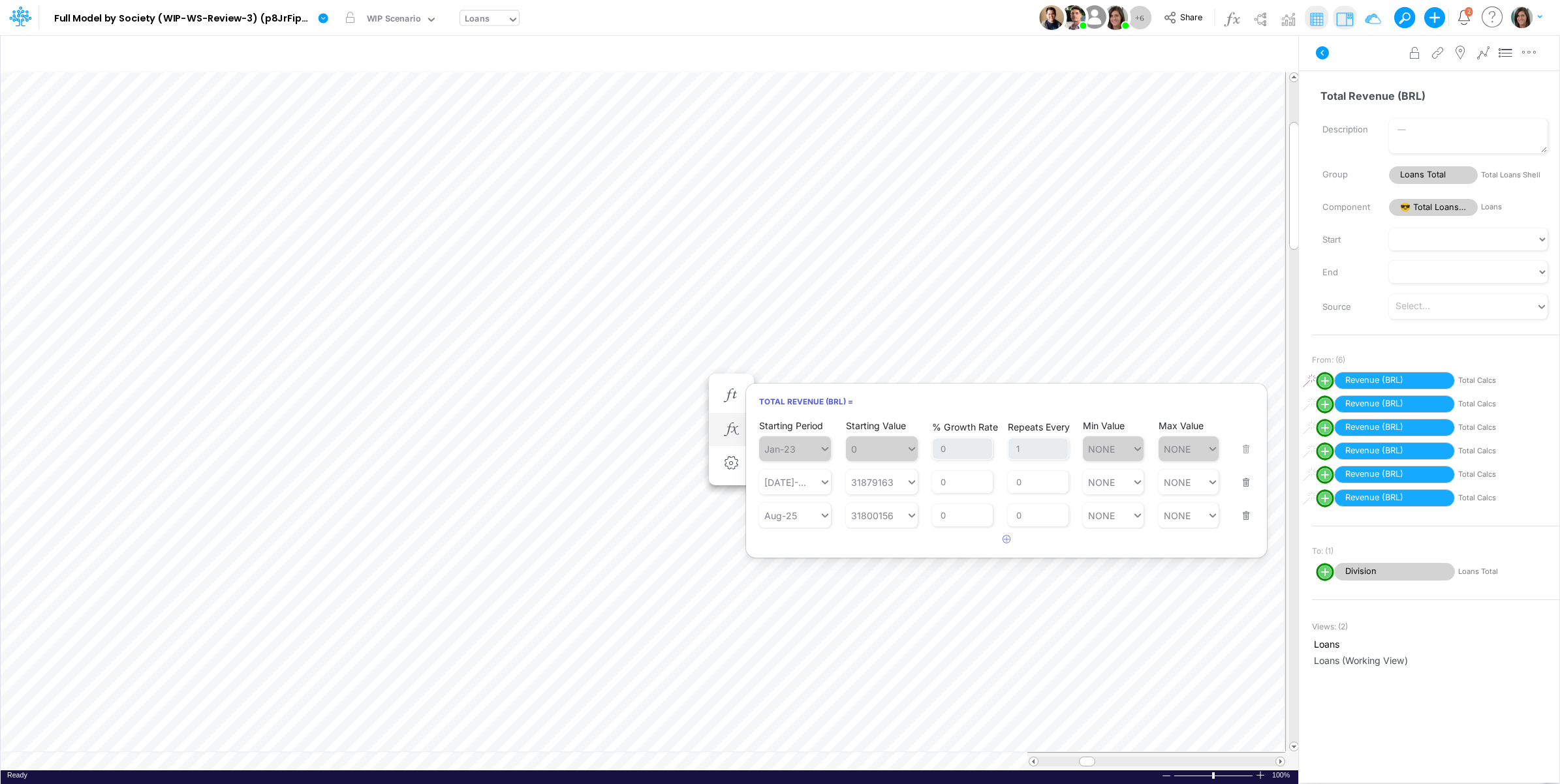
click at [1329, 53] on icon at bounding box center [1322, 53] width 15 height 15
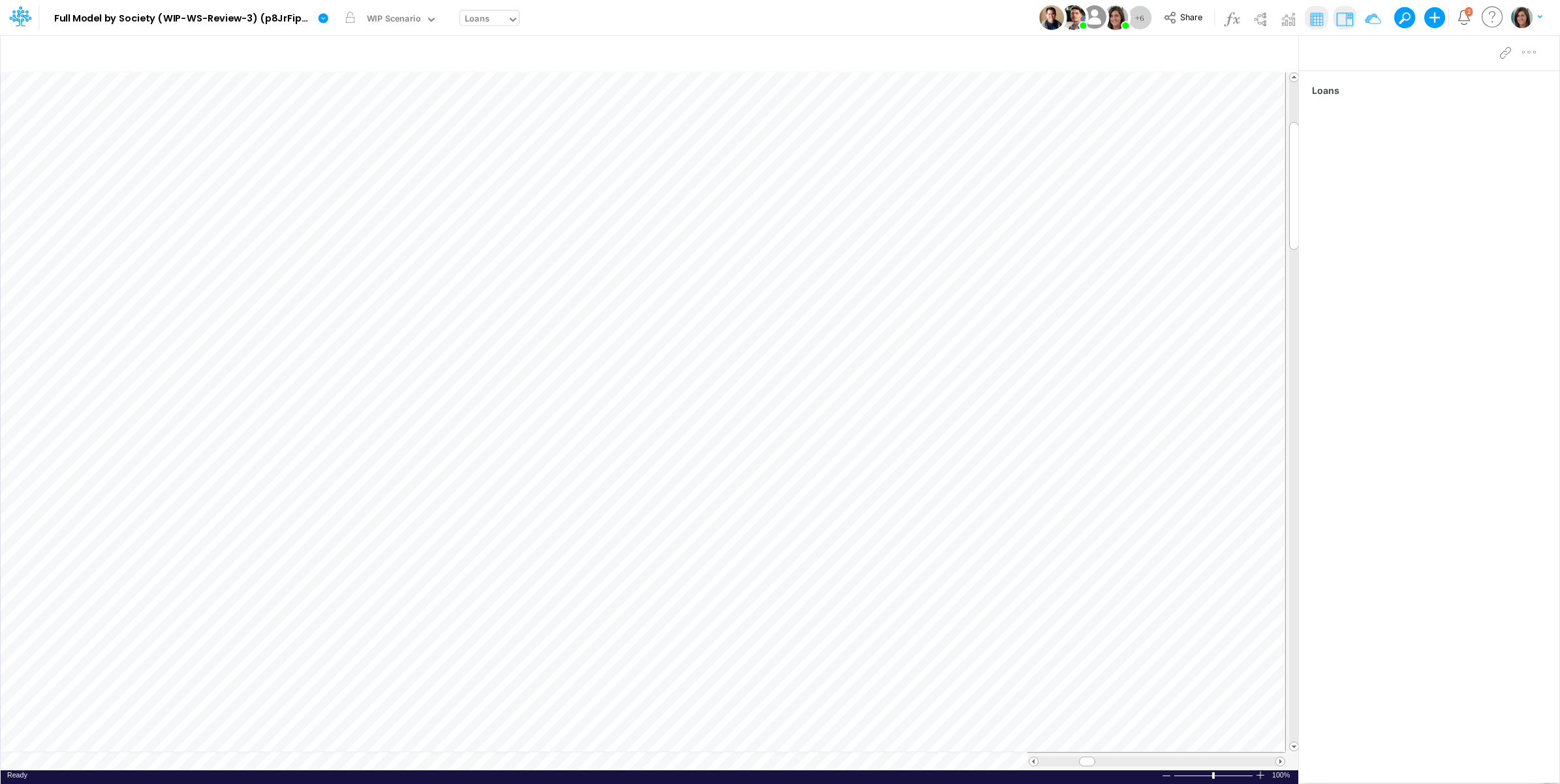
scroll to position [0, 1]
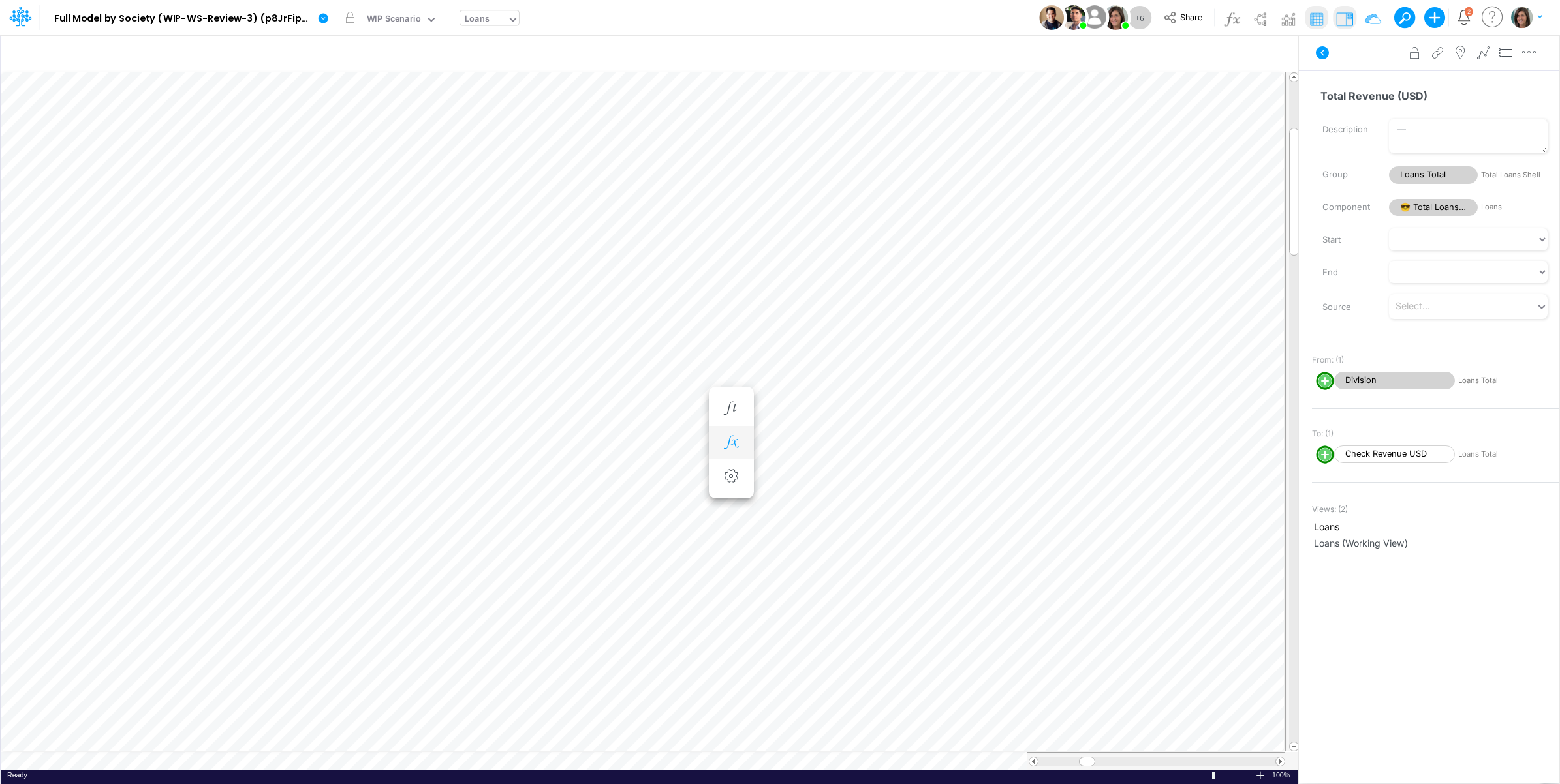
click at [739, 438] on icon "button" at bounding box center [731, 443] width 20 height 14
click at [861, 480] on span "Division" at bounding box center [853, 477] width 121 height 16
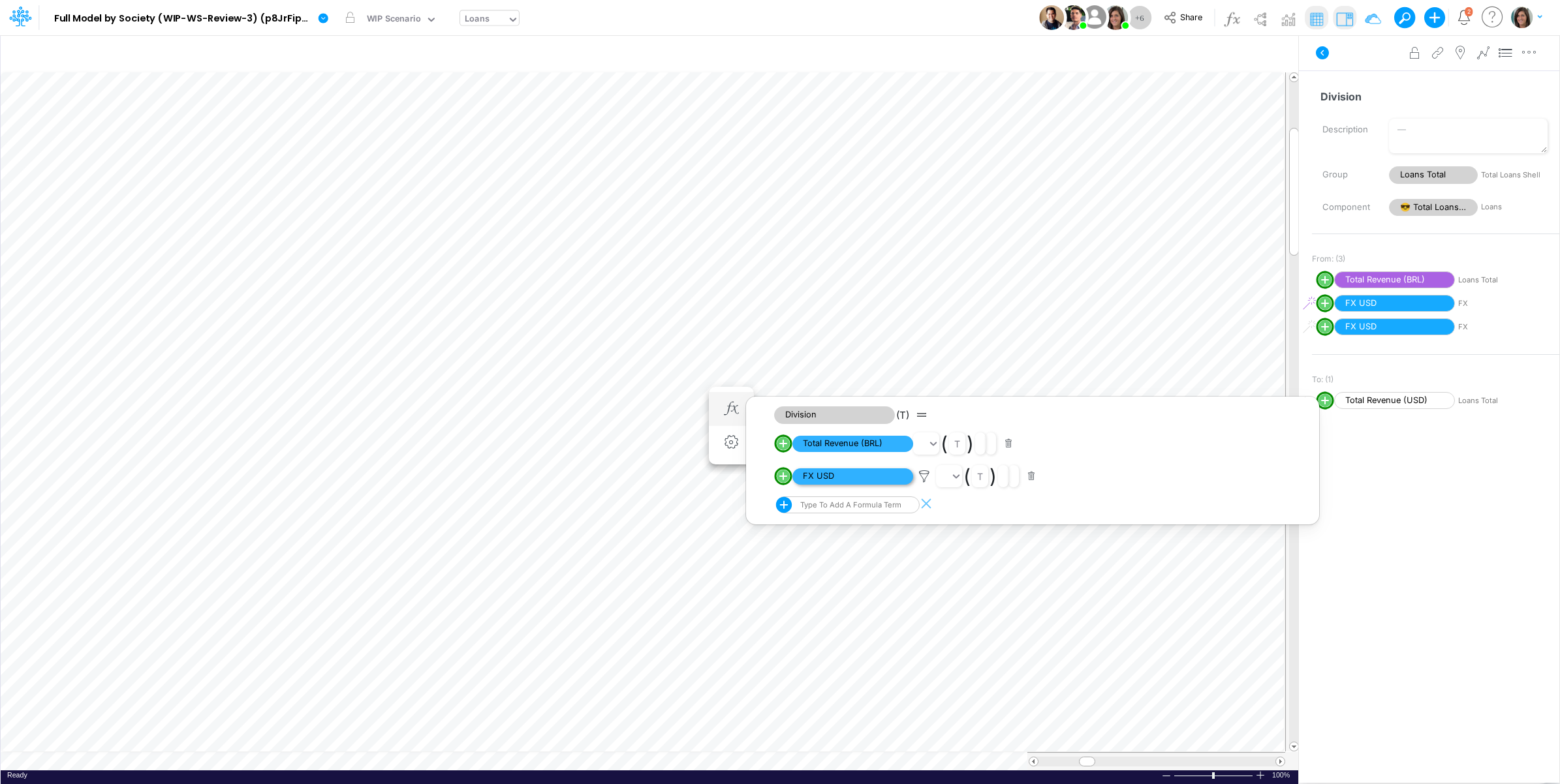
click at [867, 477] on span "FX USD" at bounding box center [853, 476] width 121 height 16
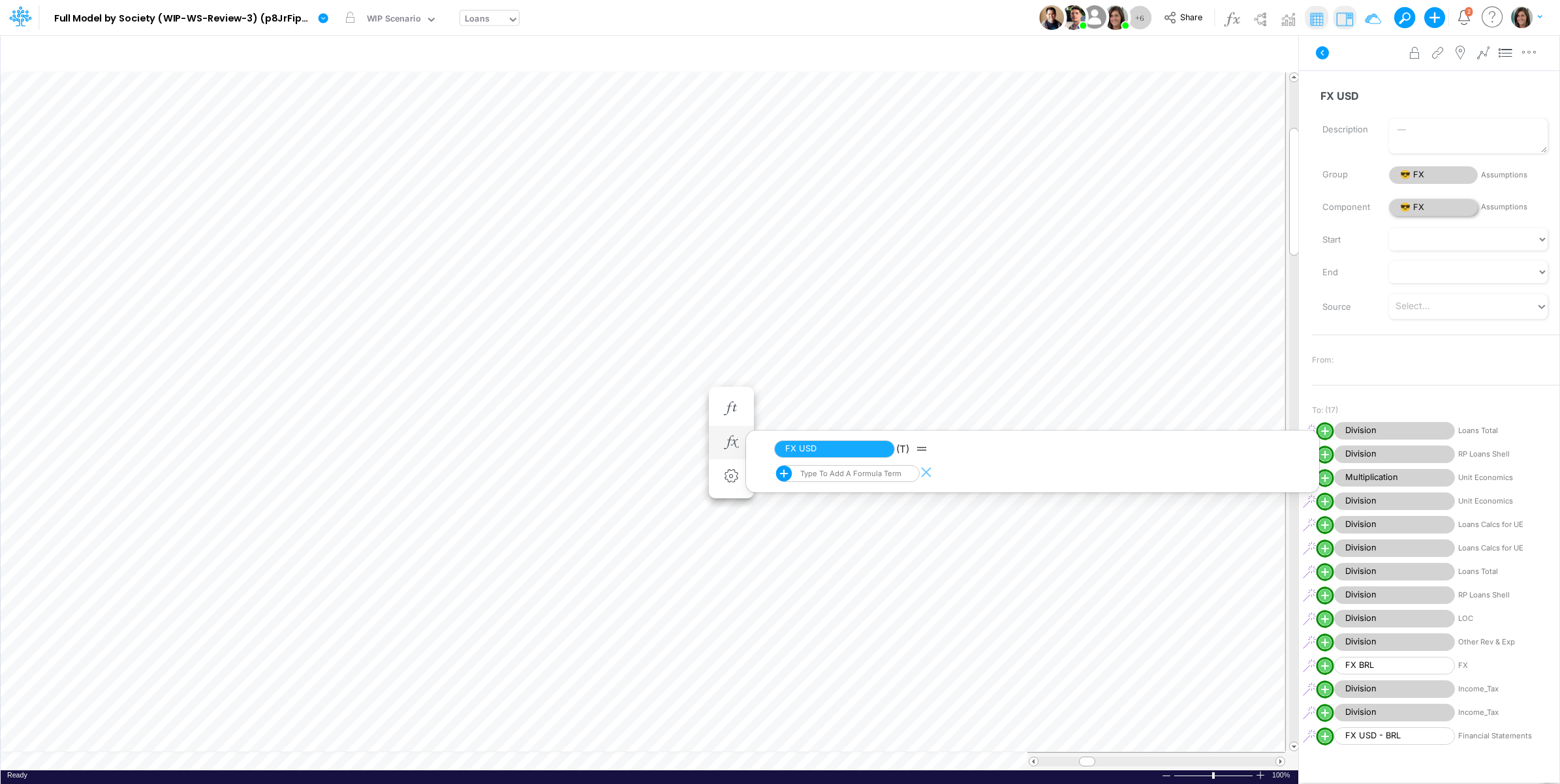
click at [1427, 206] on span "😎 FX" at bounding box center [1433, 207] width 89 height 18
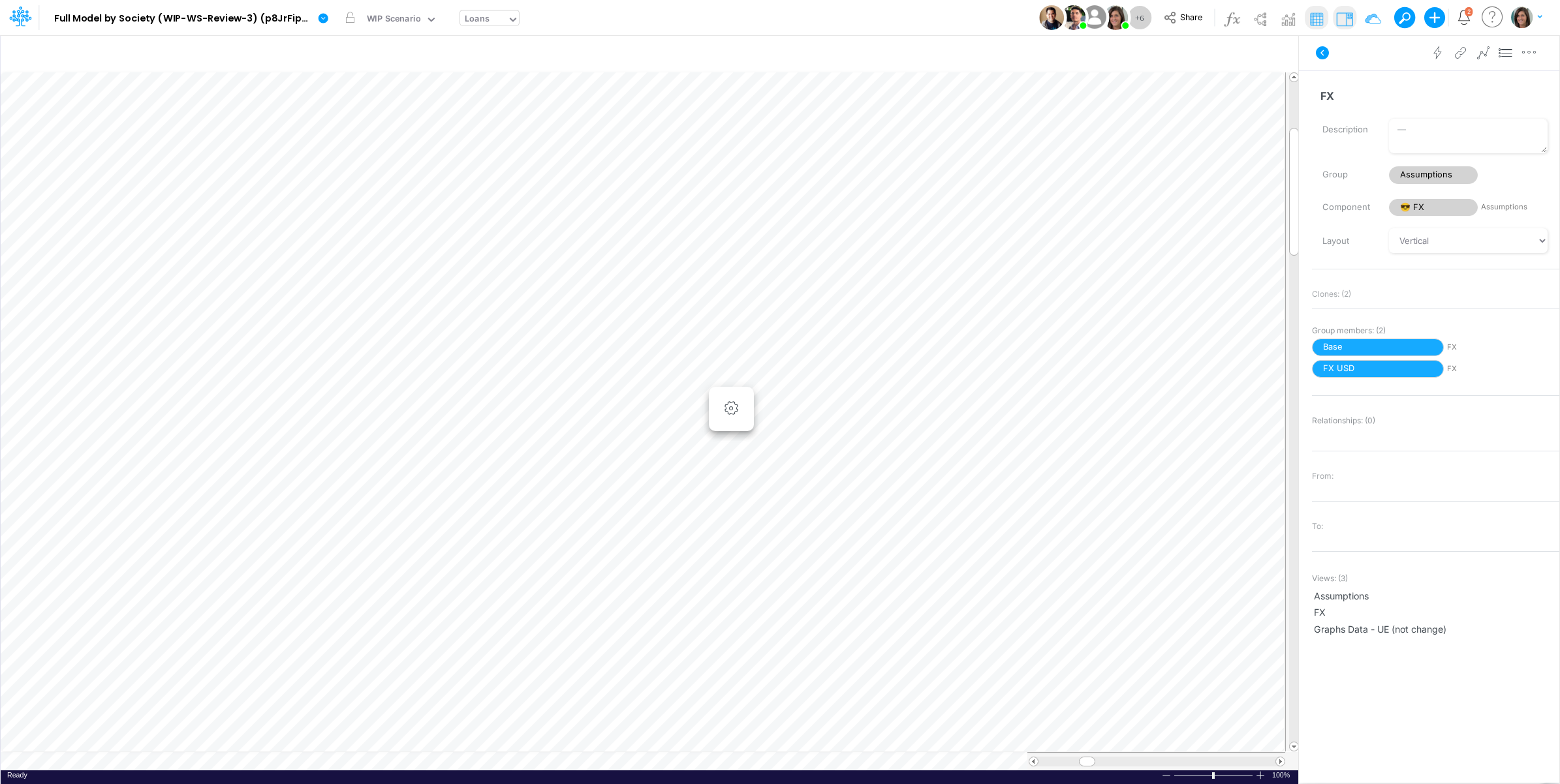
scroll to position [20, 0]
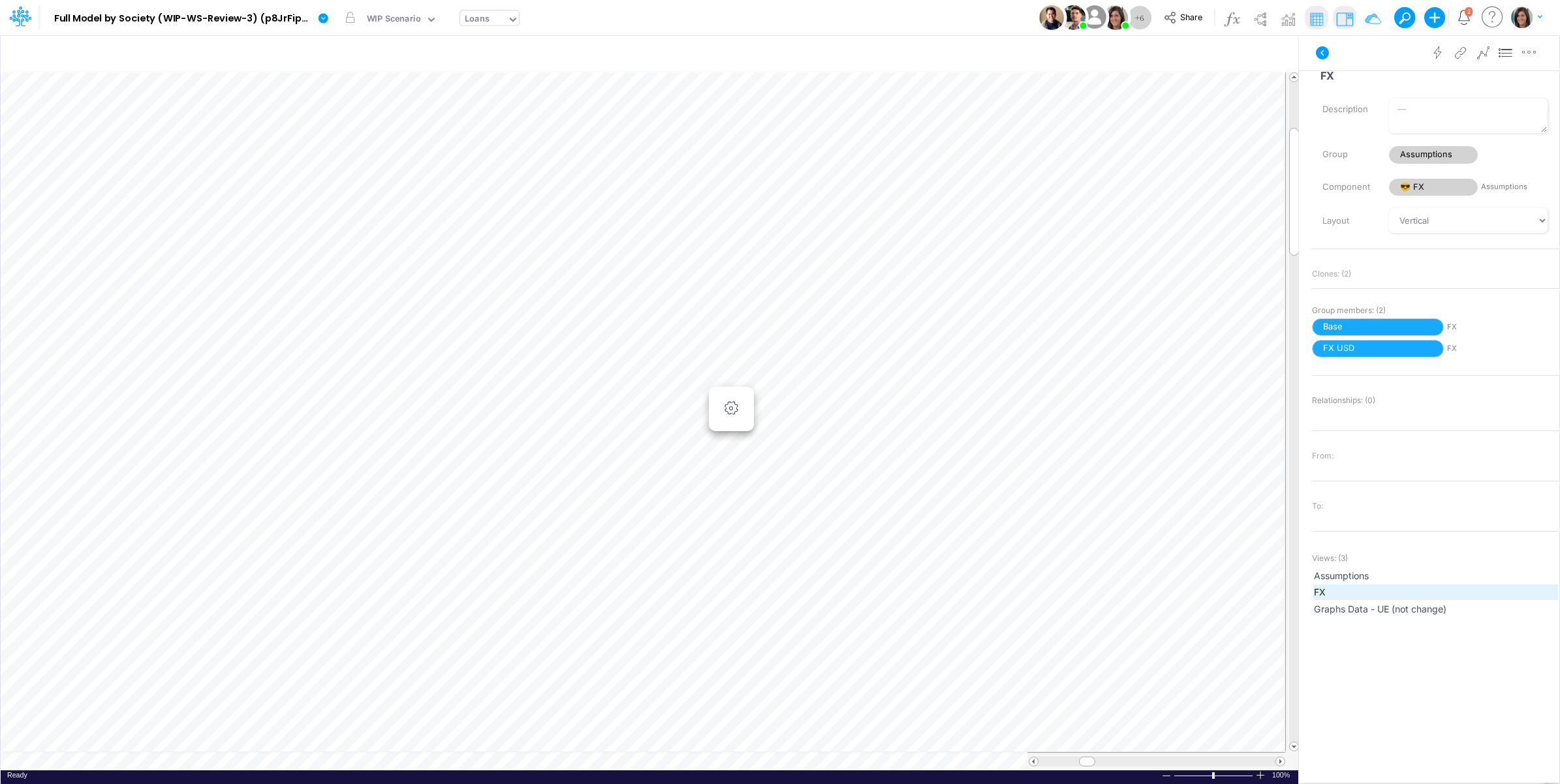
click at [1338, 593] on span "FX" at bounding box center [1435, 592] width 243 height 14
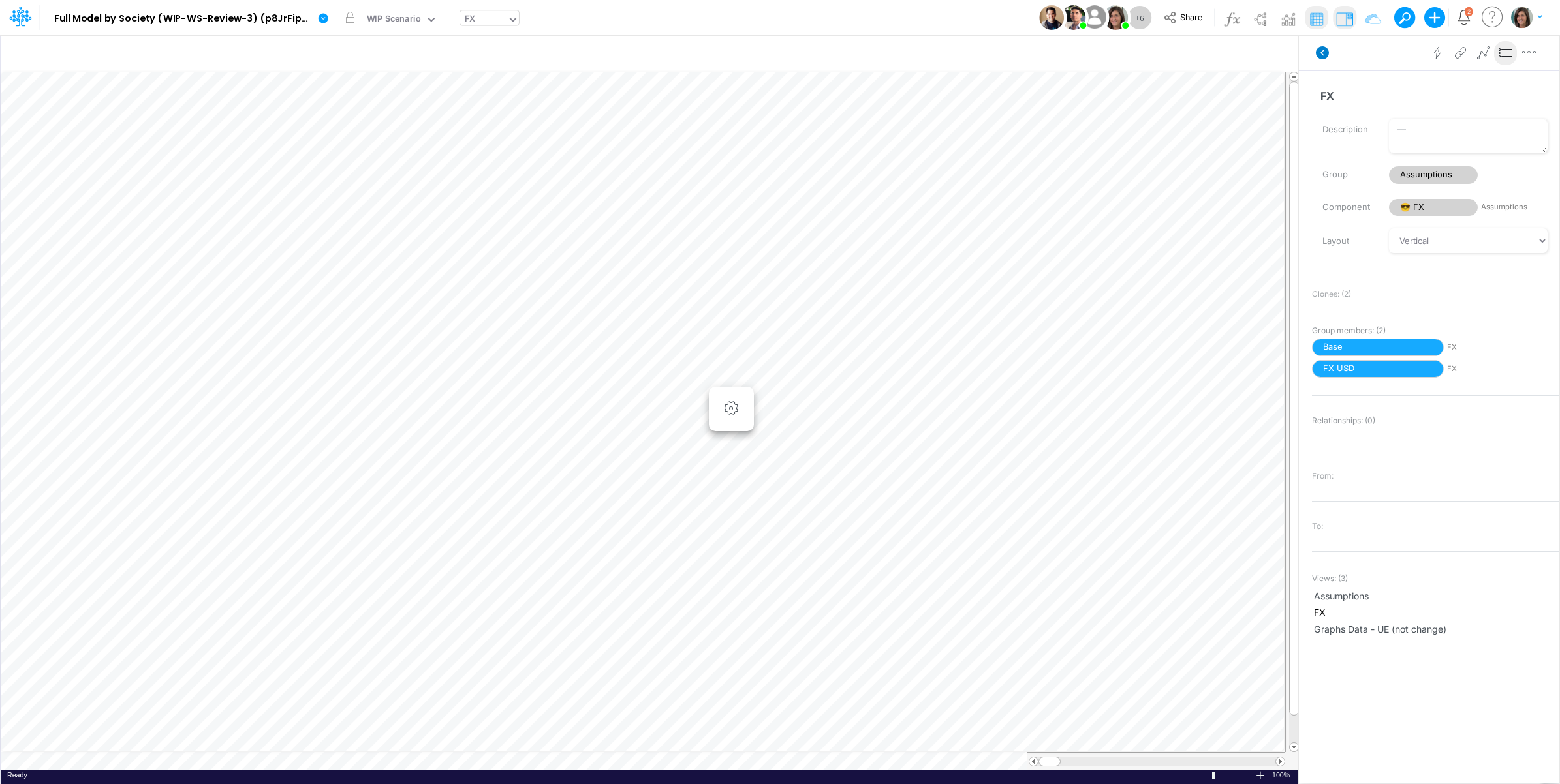
click at [1324, 50] on icon at bounding box center [1322, 53] width 13 height 13
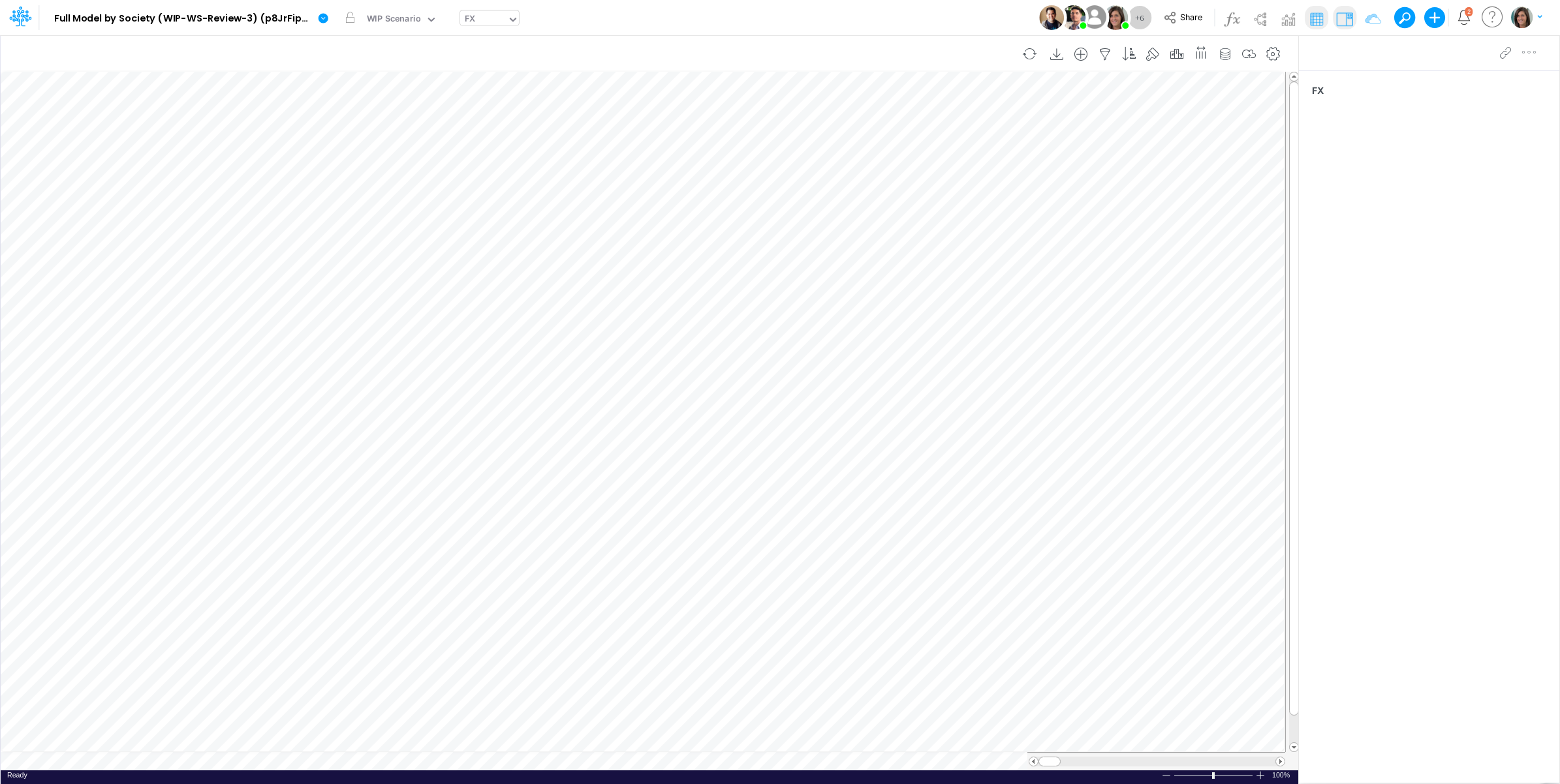
scroll to position [0, 1]
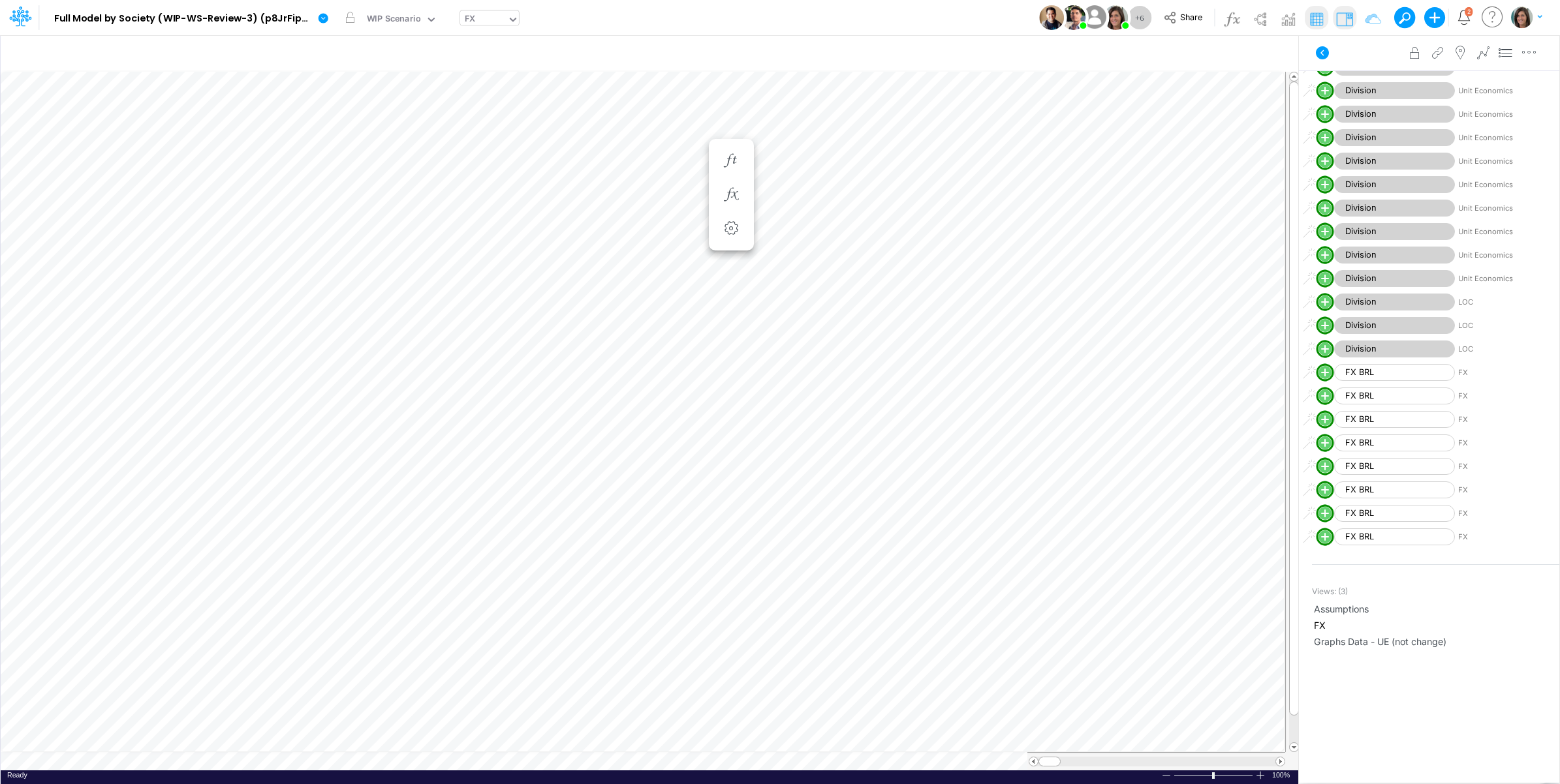
scroll to position [4225, 0]
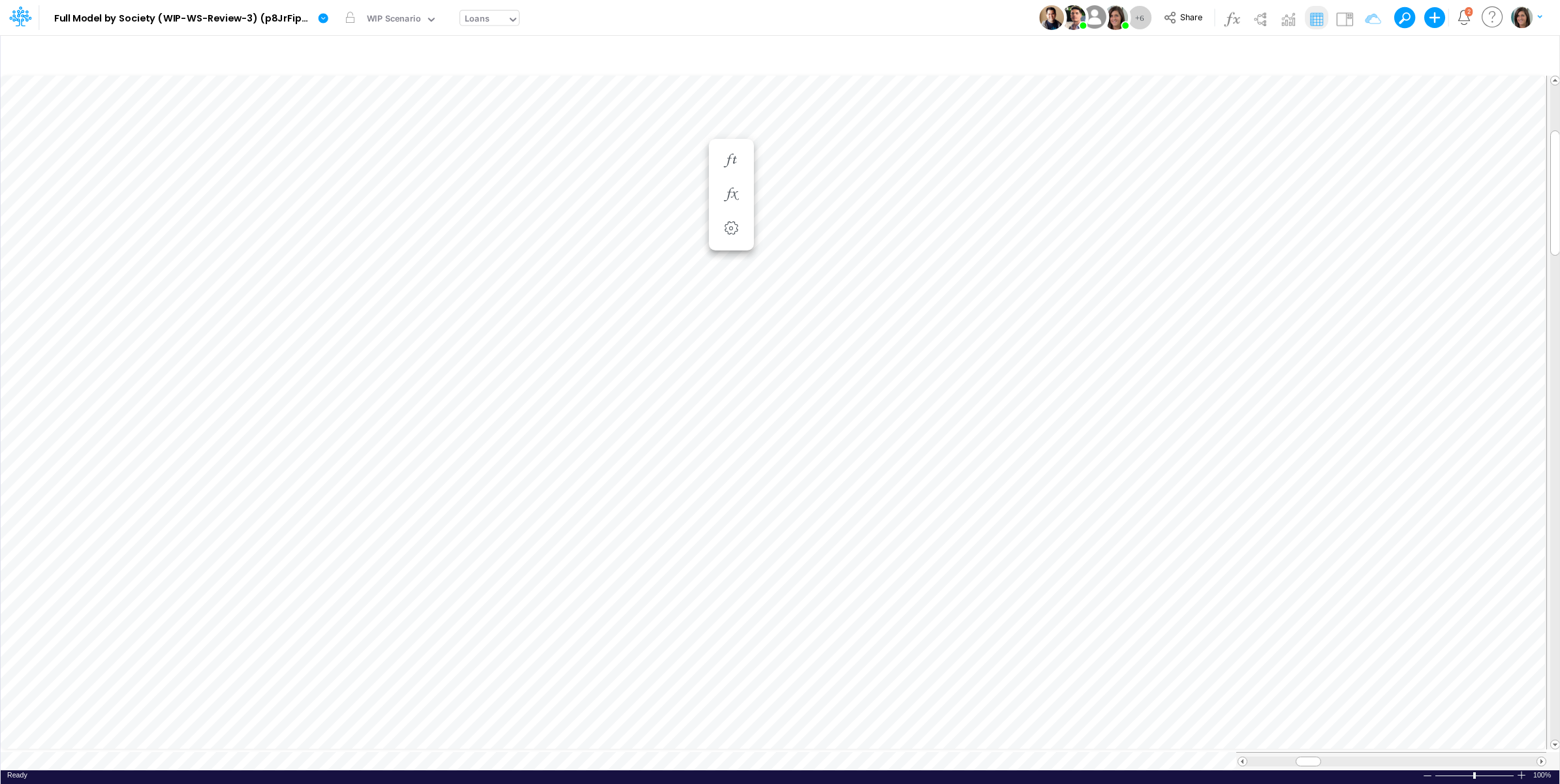
scroll to position [0, 1]
click at [1341, 14] on img at bounding box center [1345, 19] width 21 height 21
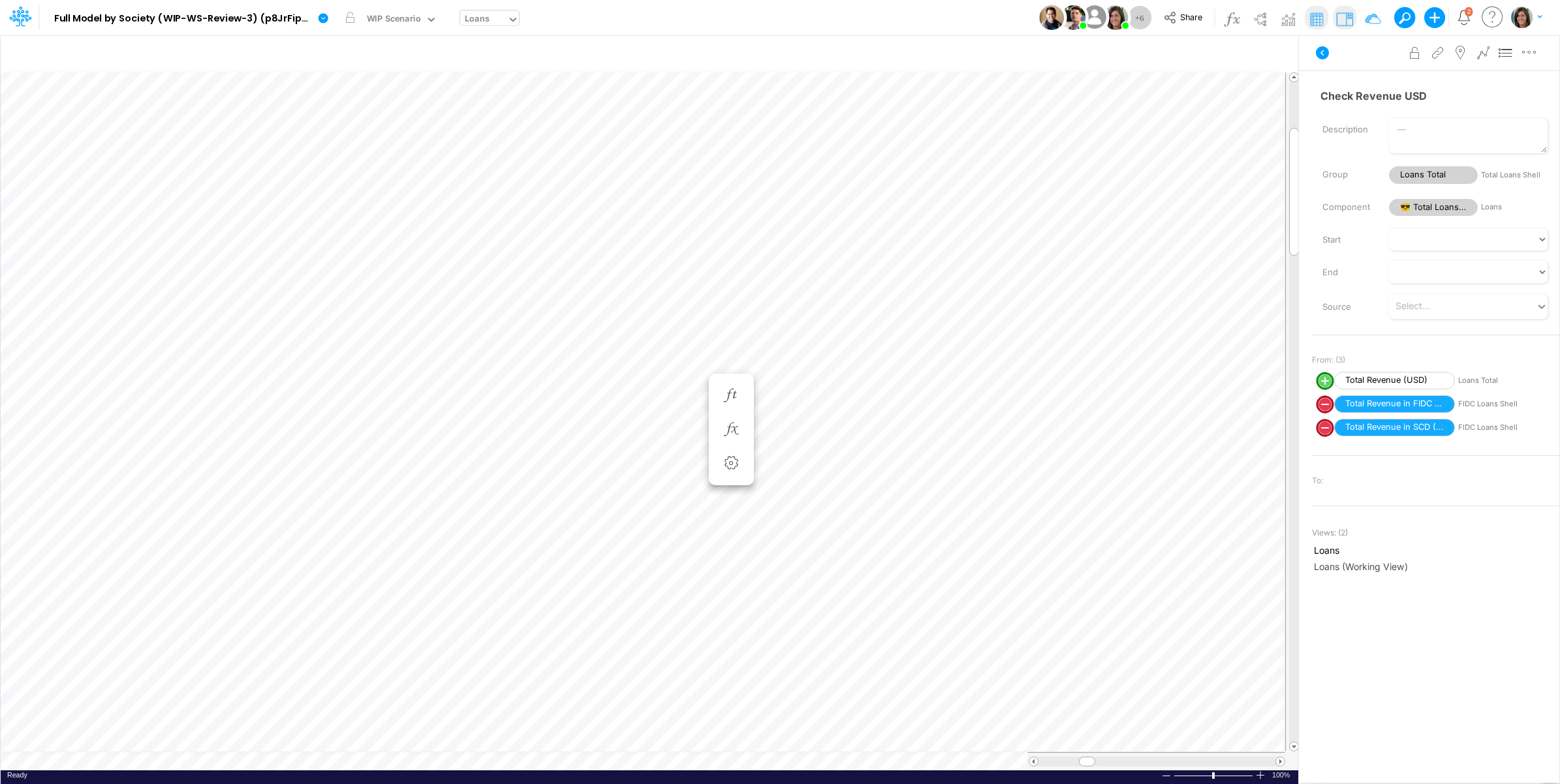
scroll to position [0, 1]
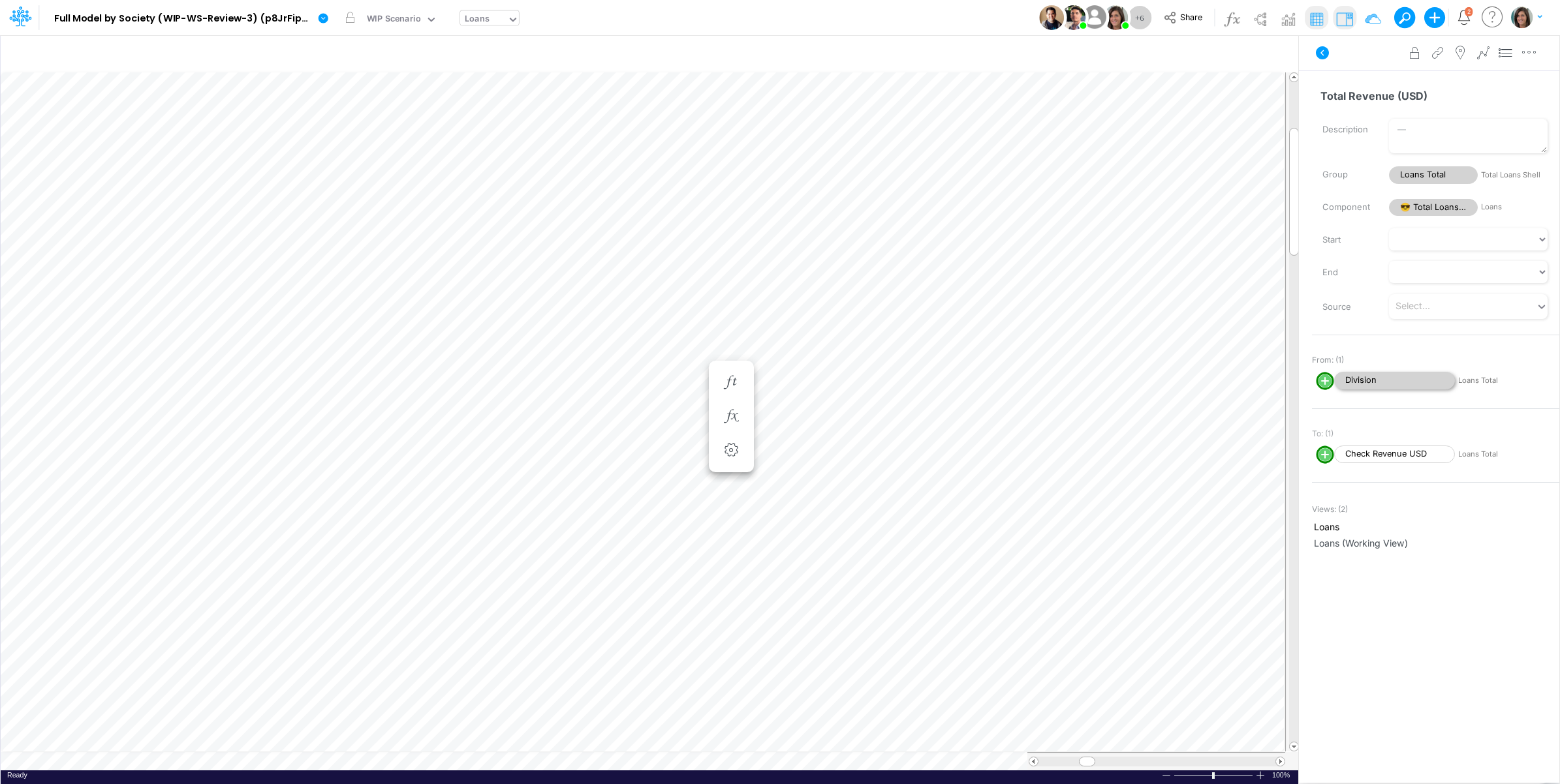
click at [1376, 380] on span "Division" at bounding box center [1395, 380] width 121 height 18
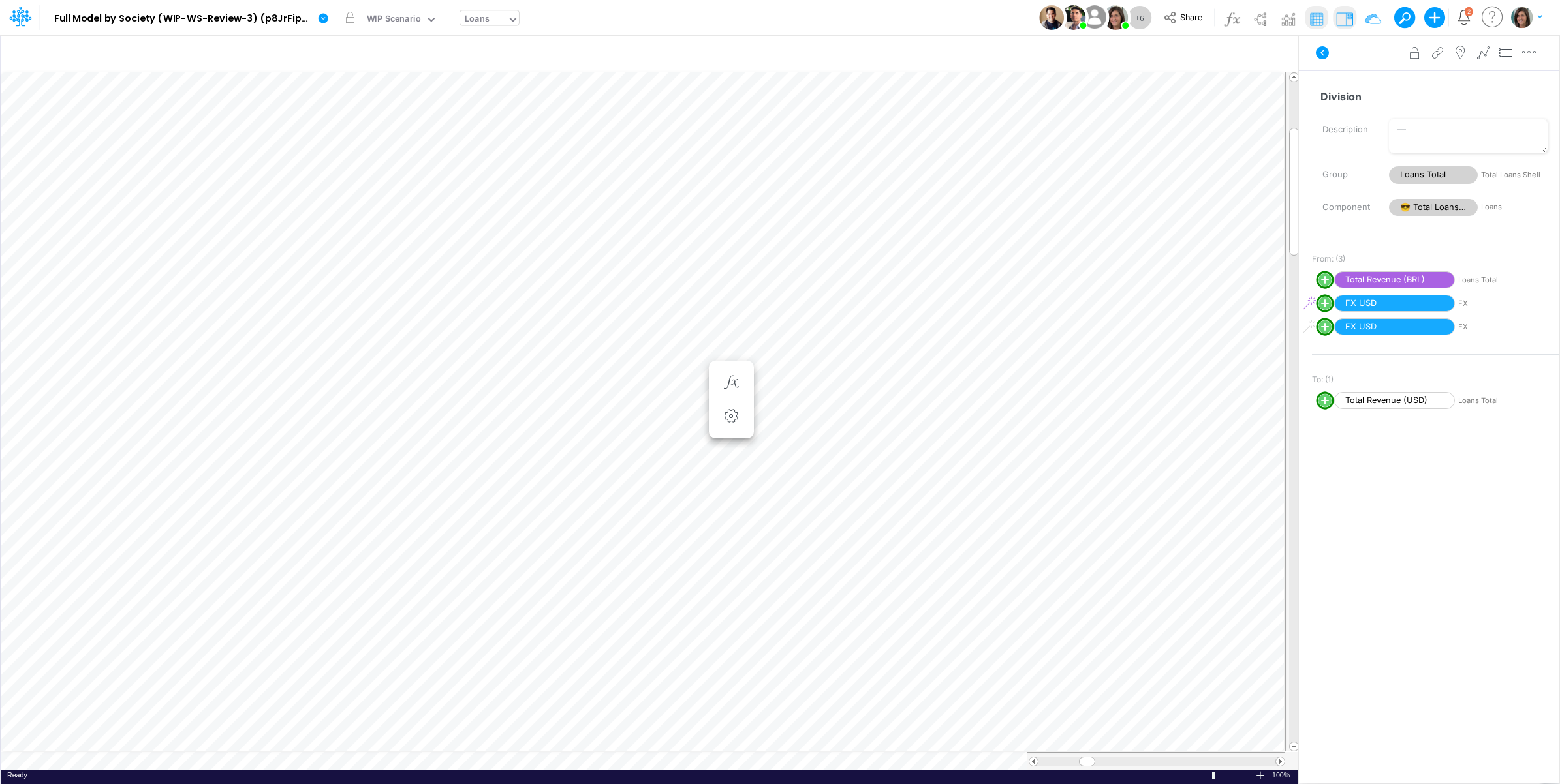
click at [1460, 20] on icon "Notifications" at bounding box center [1464, 17] width 15 height 15
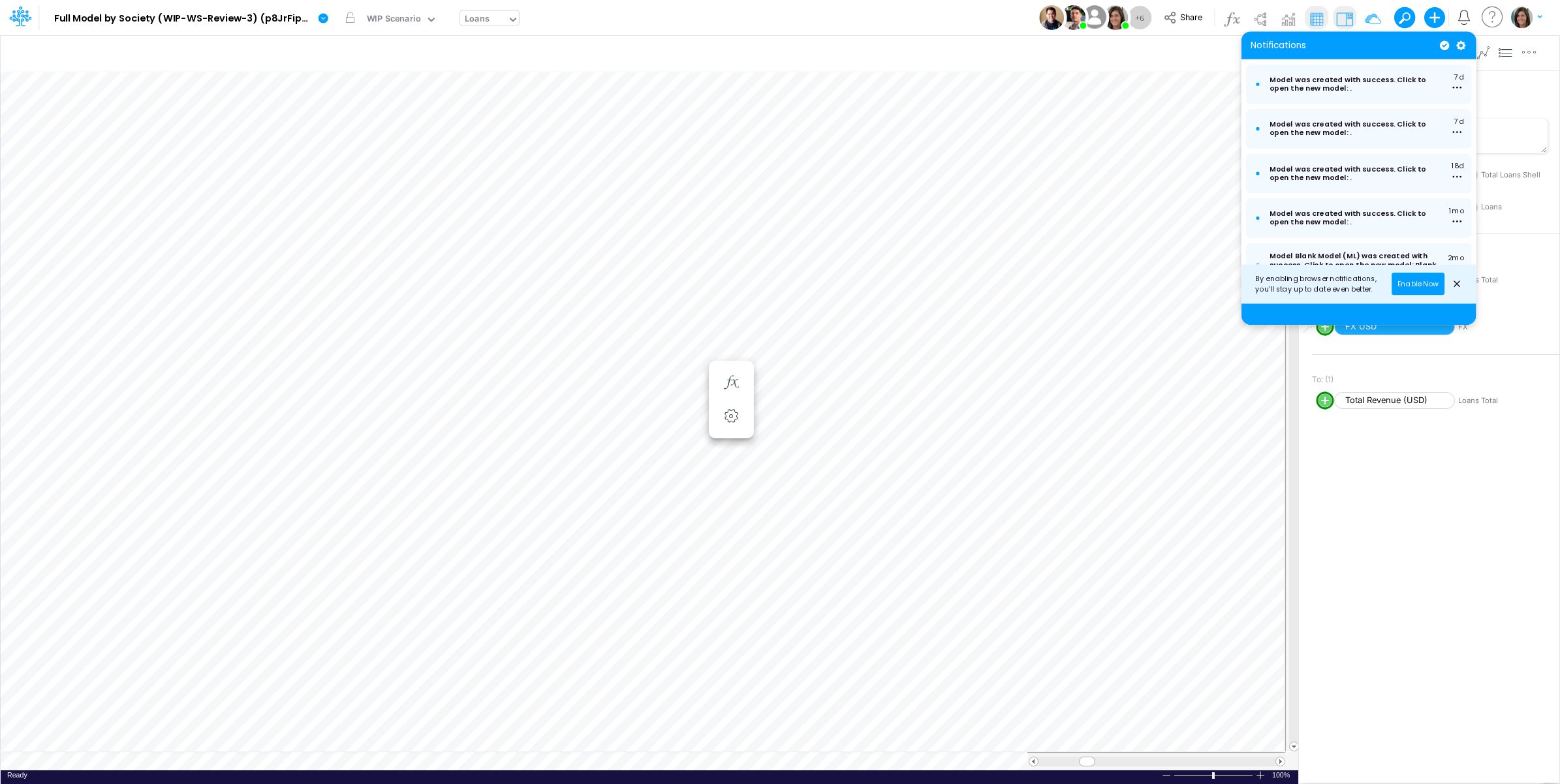
click at [1463, 20] on icon "Notifications" at bounding box center [1464, 17] width 15 height 15
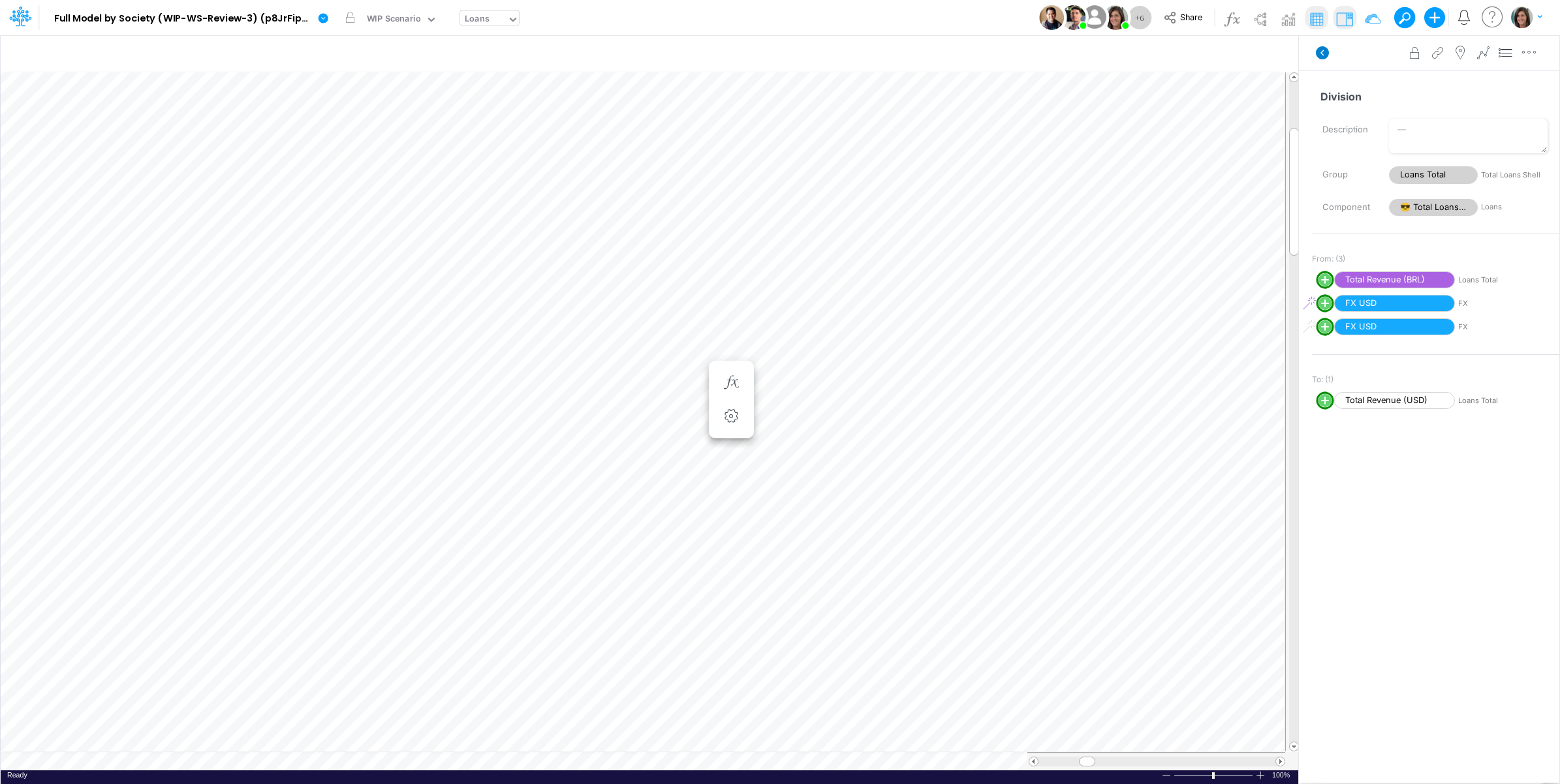
click at [1324, 57] on icon at bounding box center [1322, 53] width 13 height 13
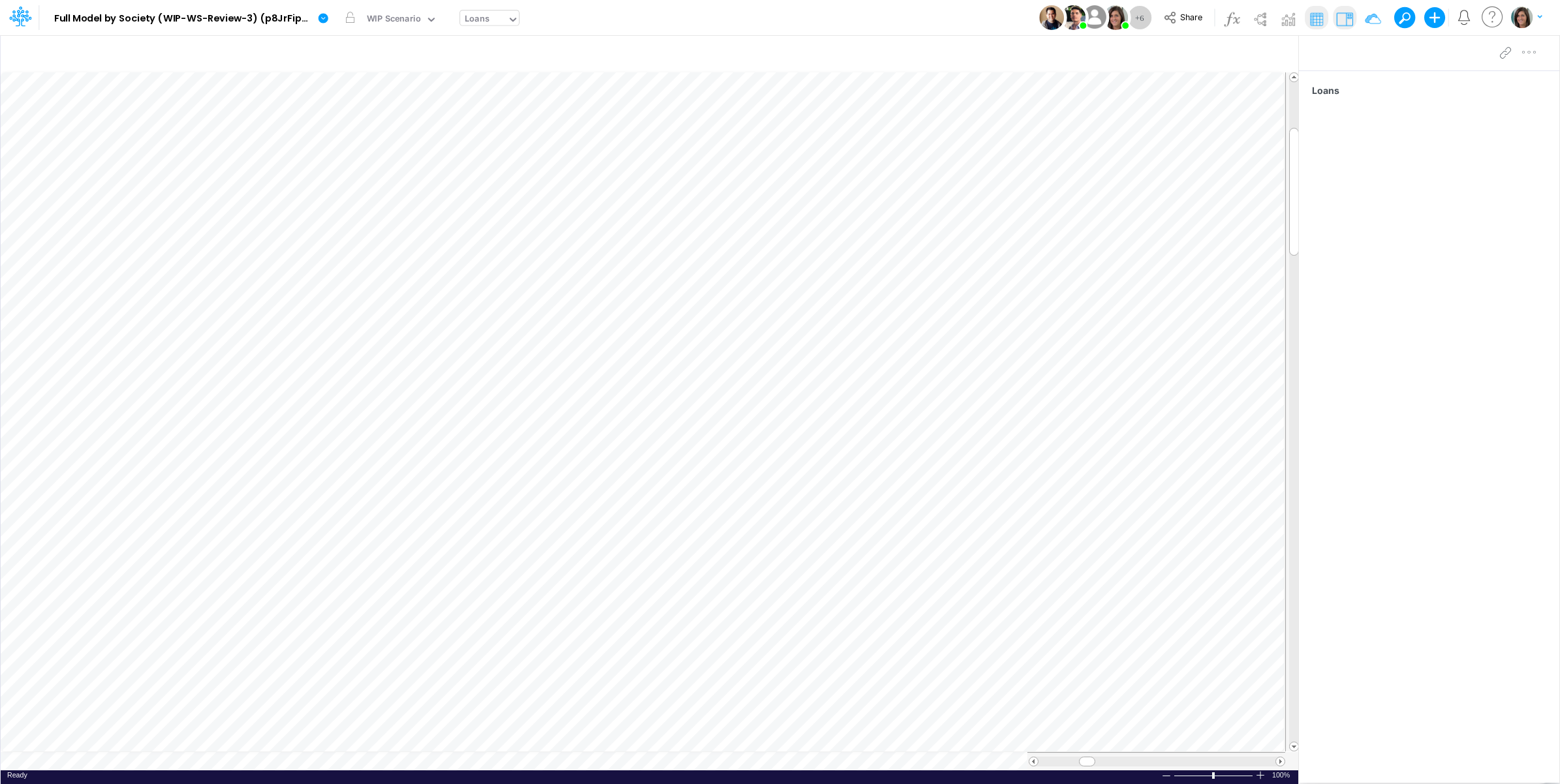
click at [1523, 20] on img "button" at bounding box center [1521, 17] width 22 height 22
click at [1430, 76] on button "Log out" at bounding box center [1472, 76] width 139 height 20
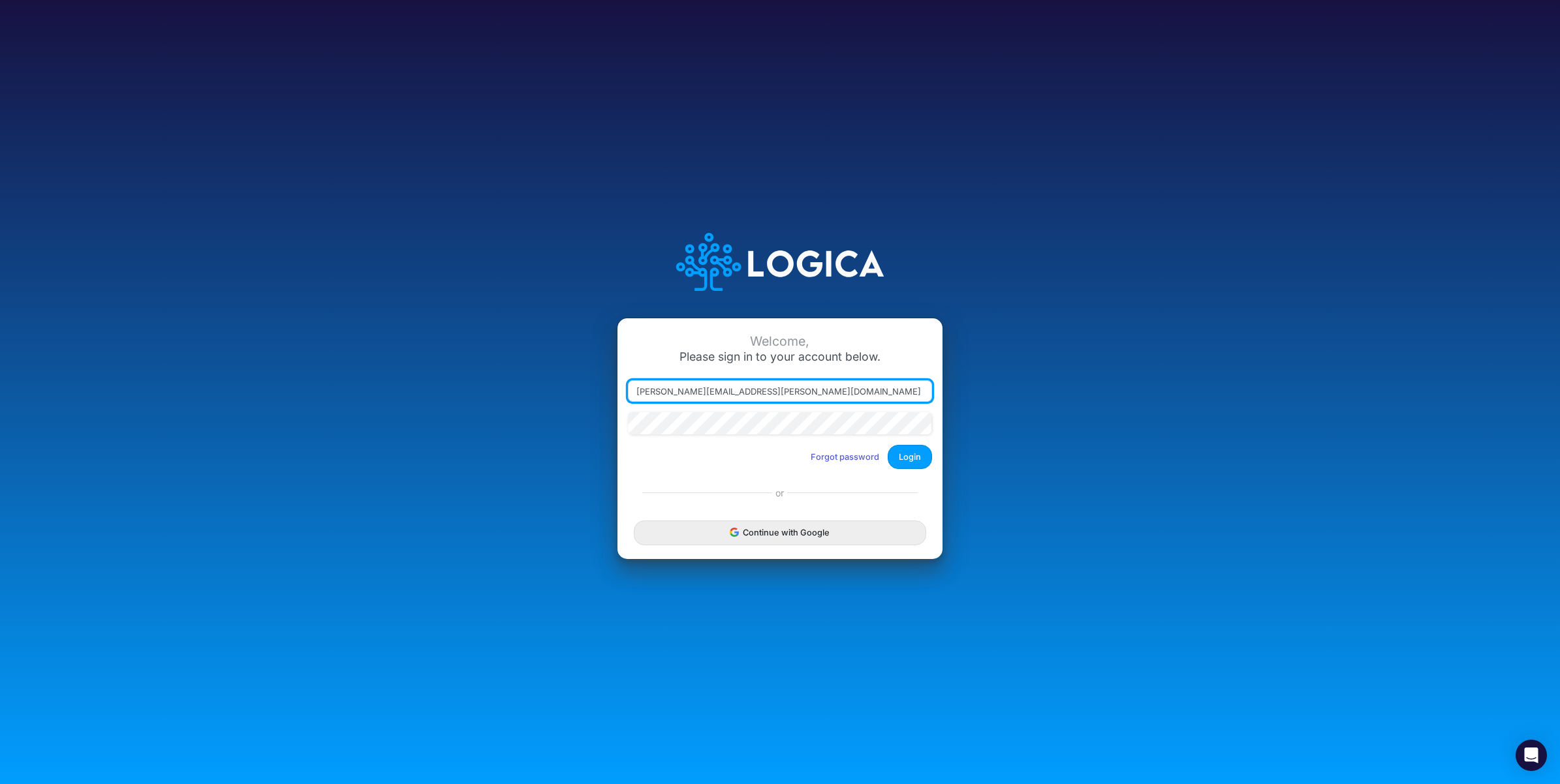
drag, startPoint x: 693, startPoint y: 388, endPoint x: 898, endPoint y: 384, distance: 205.0
click at [898, 384] on input "carissa.castro@logica.cloud" at bounding box center [780, 392] width 304 height 22
type input "carissa.castro+hc@logica.cloud"
click at [915, 462] on button "Login" at bounding box center [910, 457] width 44 height 24
